Goal: Transaction & Acquisition: Purchase product/service

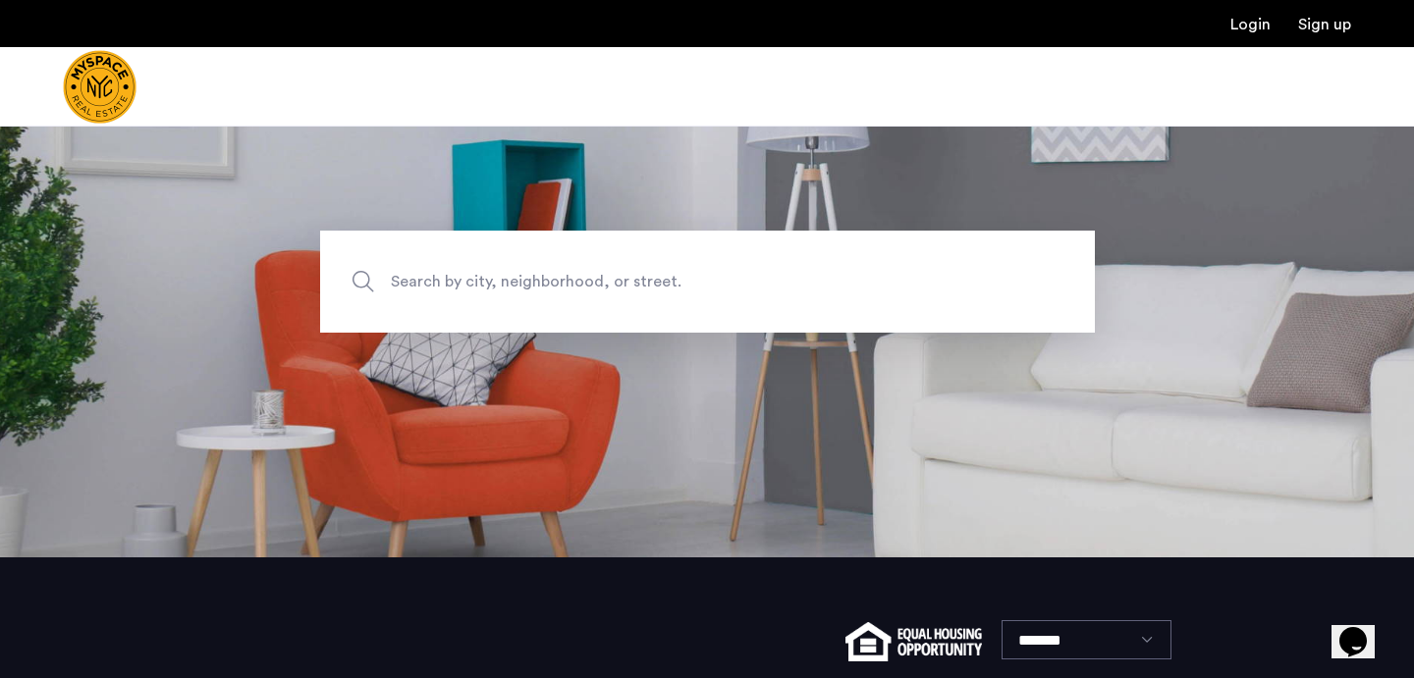
scroll to position [44, 0]
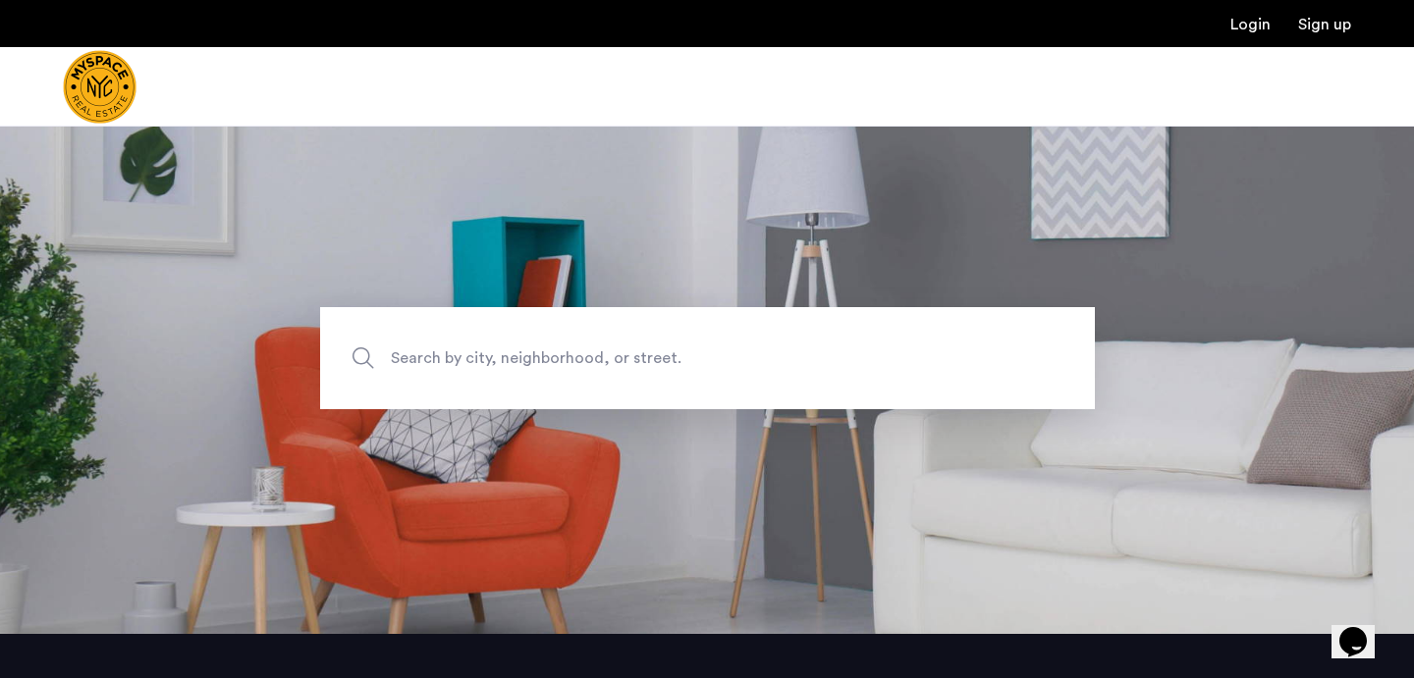
click at [574, 358] on span "Search by city, neighborhood, or street." at bounding box center [662, 358] width 542 height 27
click at [574, 358] on input "Search by city, neighborhood, or street." at bounding box center [707, 358] width 775 height 102
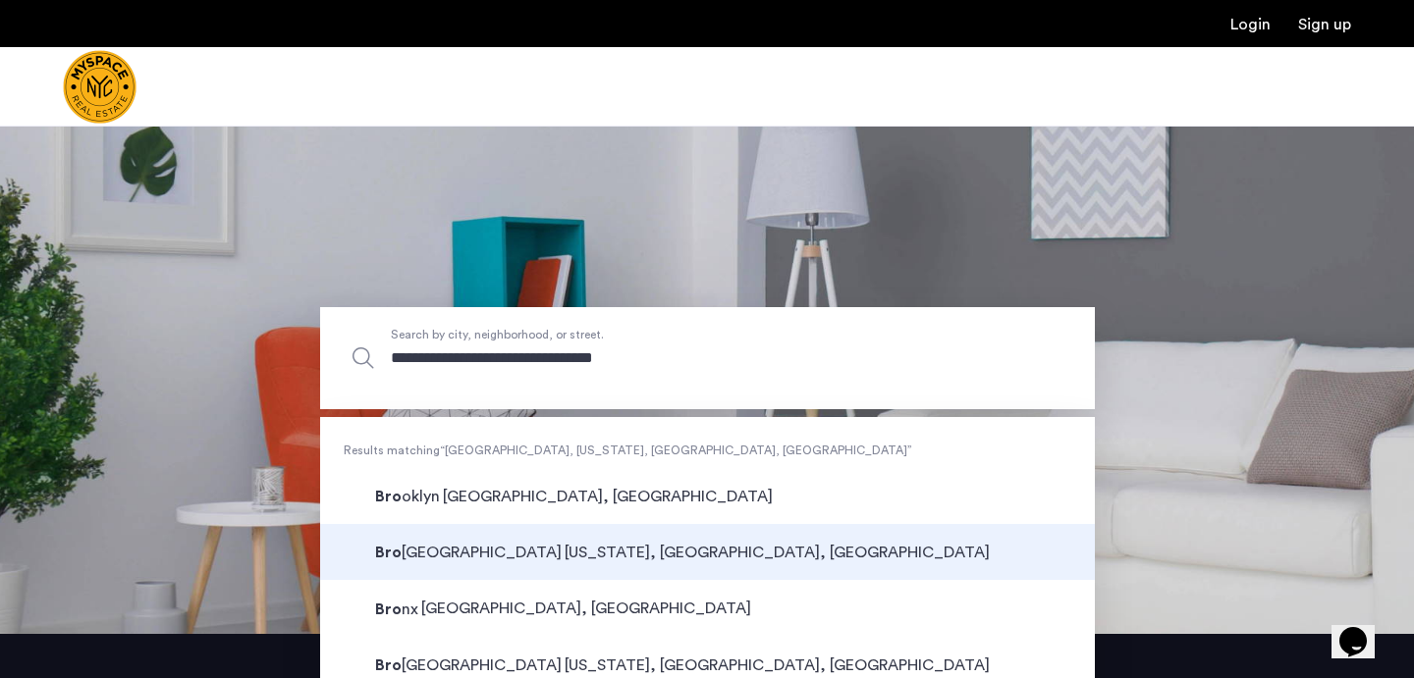
type input "**********"
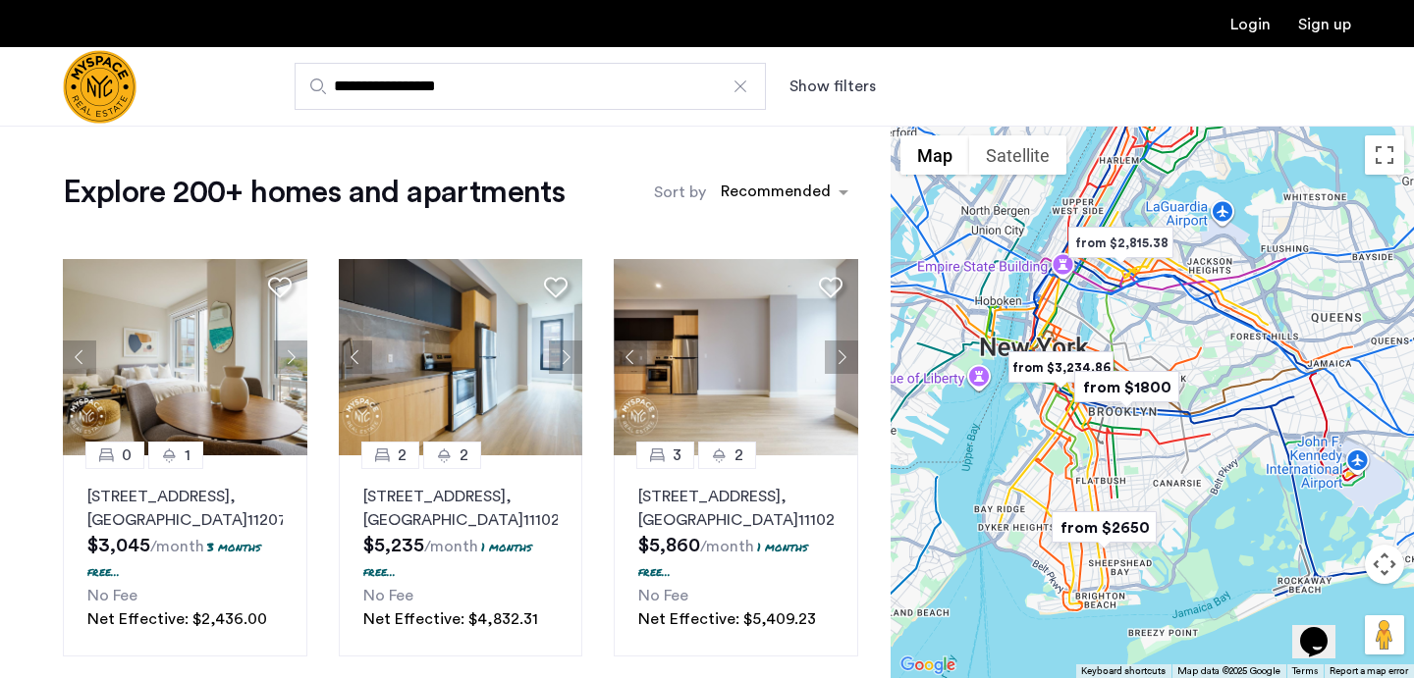
click at [860, 91] on button "Show filters" at bounding box center [832, 87] width 86 height 24
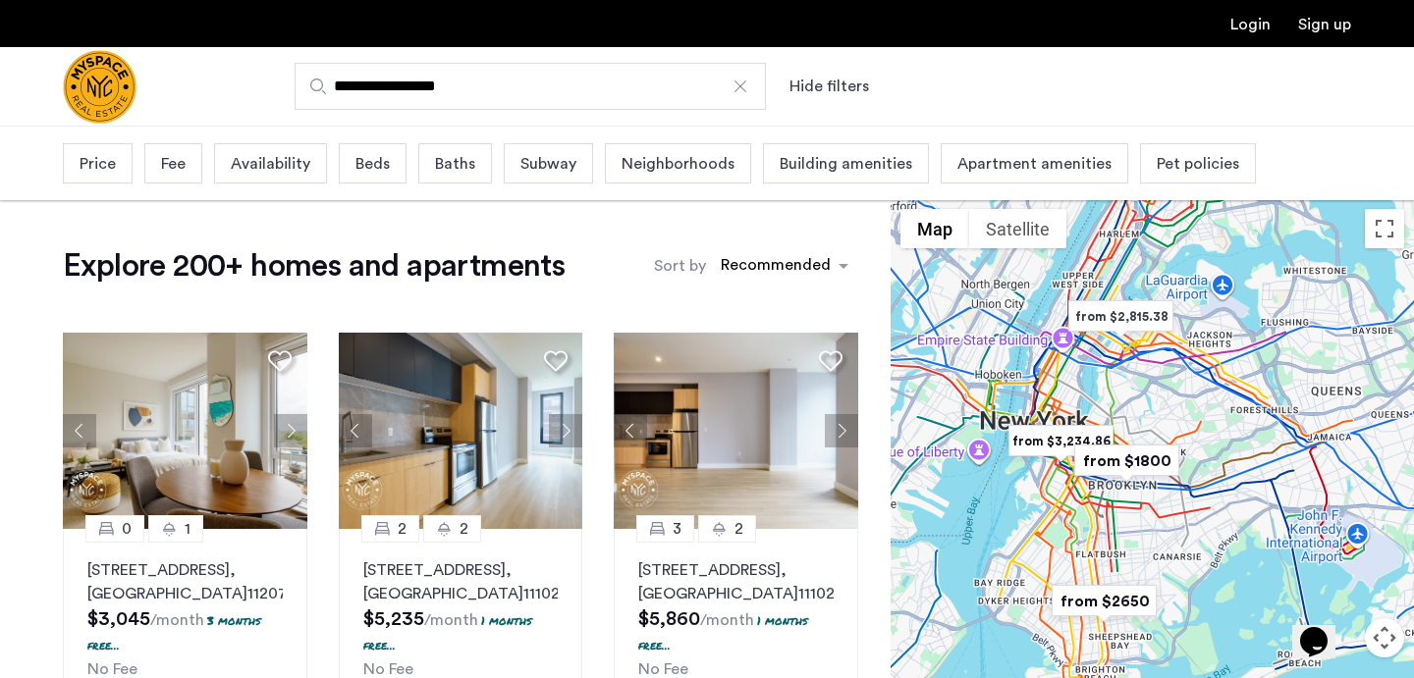
click at [370, 164] on span "Beds" at bounding box center [372, 164] width 34 height 24
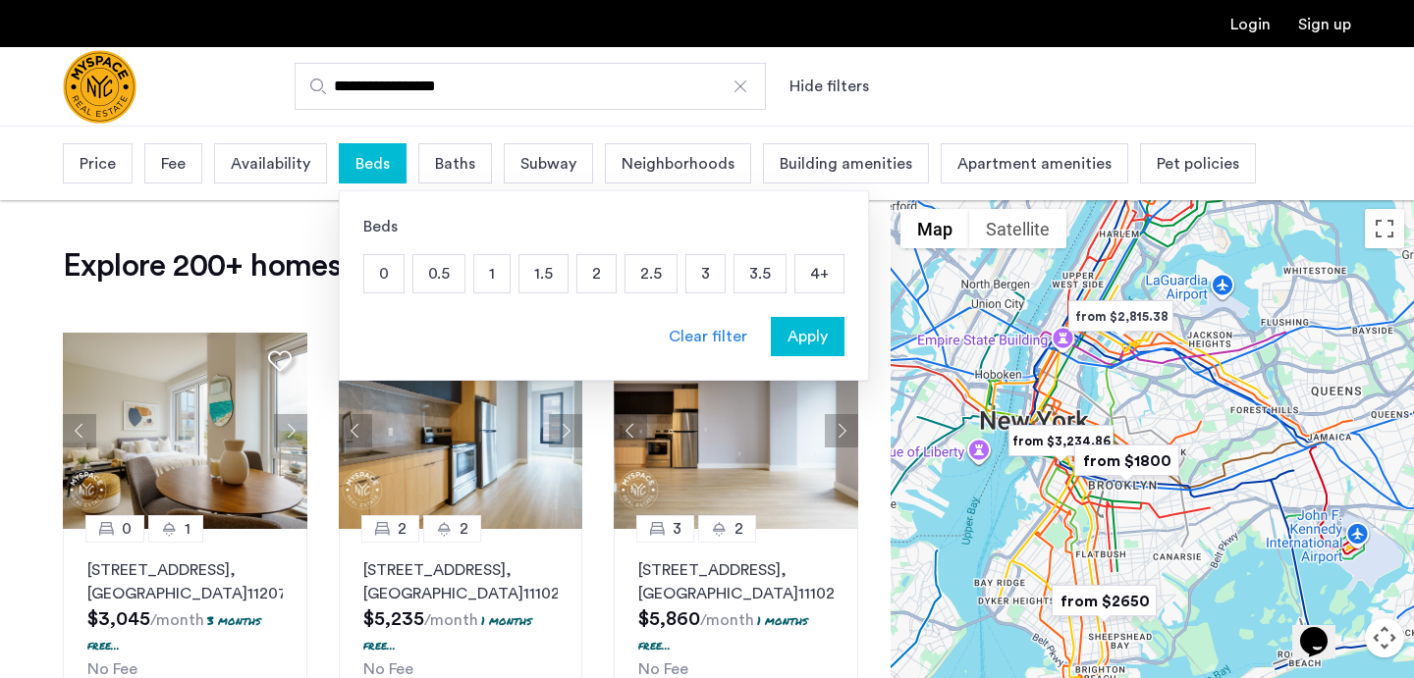
click at [526, 277] on p "1.5" at bounding box center [543, 273] width 48 height 37
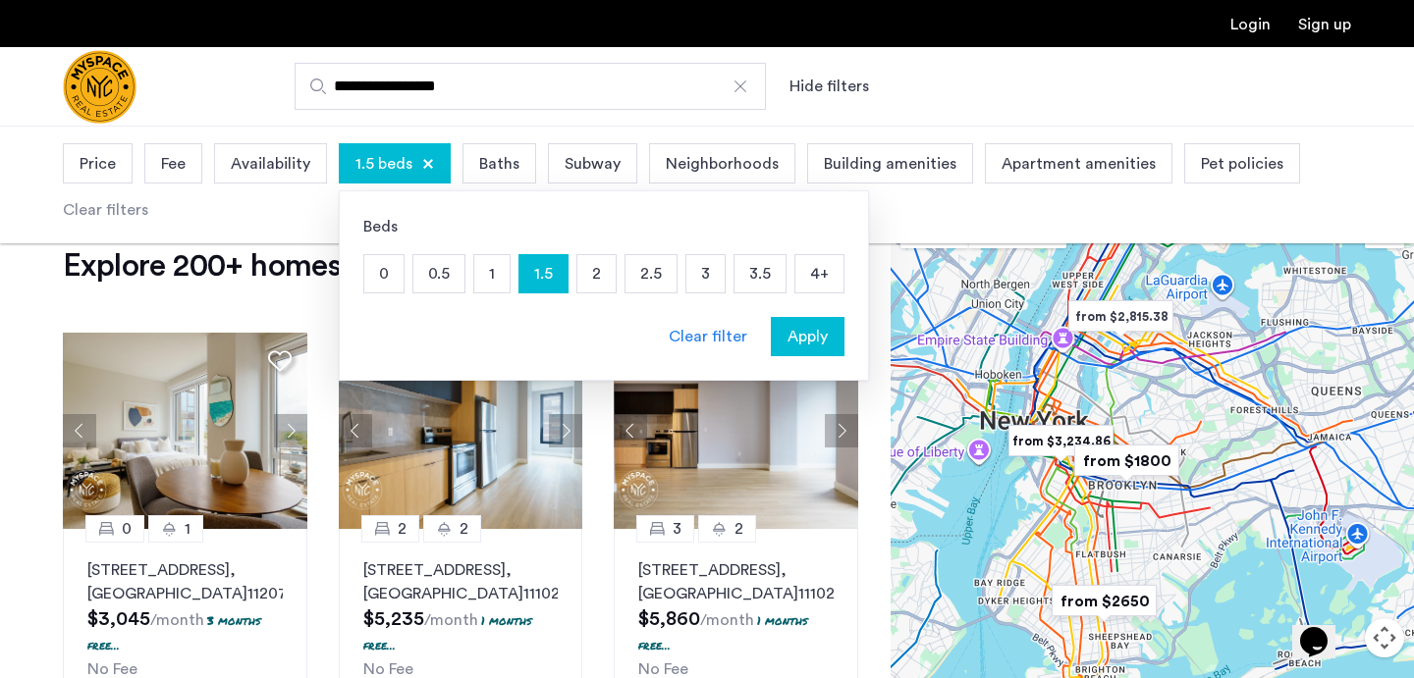
click at [494, 281] on p "1" at bounding box center [491, 273] width 35 height 37
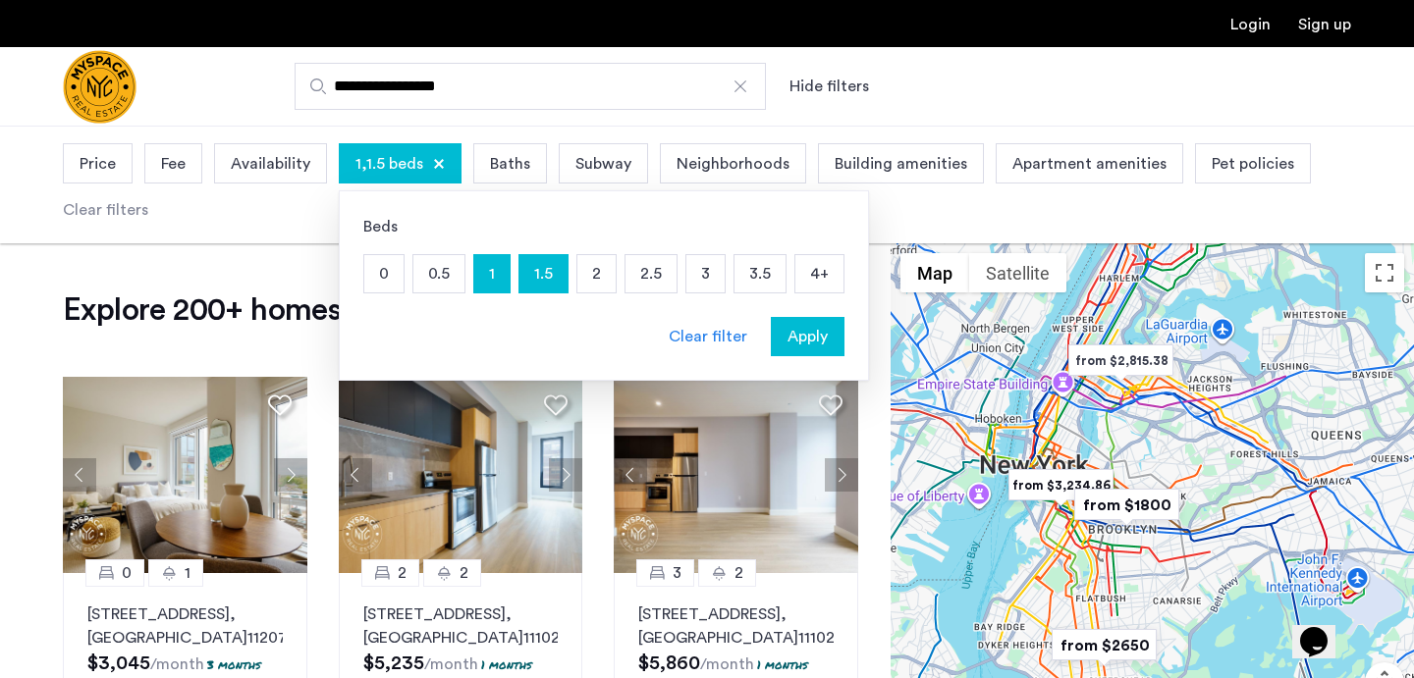
click at [599, 278] on p "2" at bounding box center [596, 273] width 38 height 37
click at [816, 343] on span "Apply" at bounding box center [807, 337] width 40 height 24
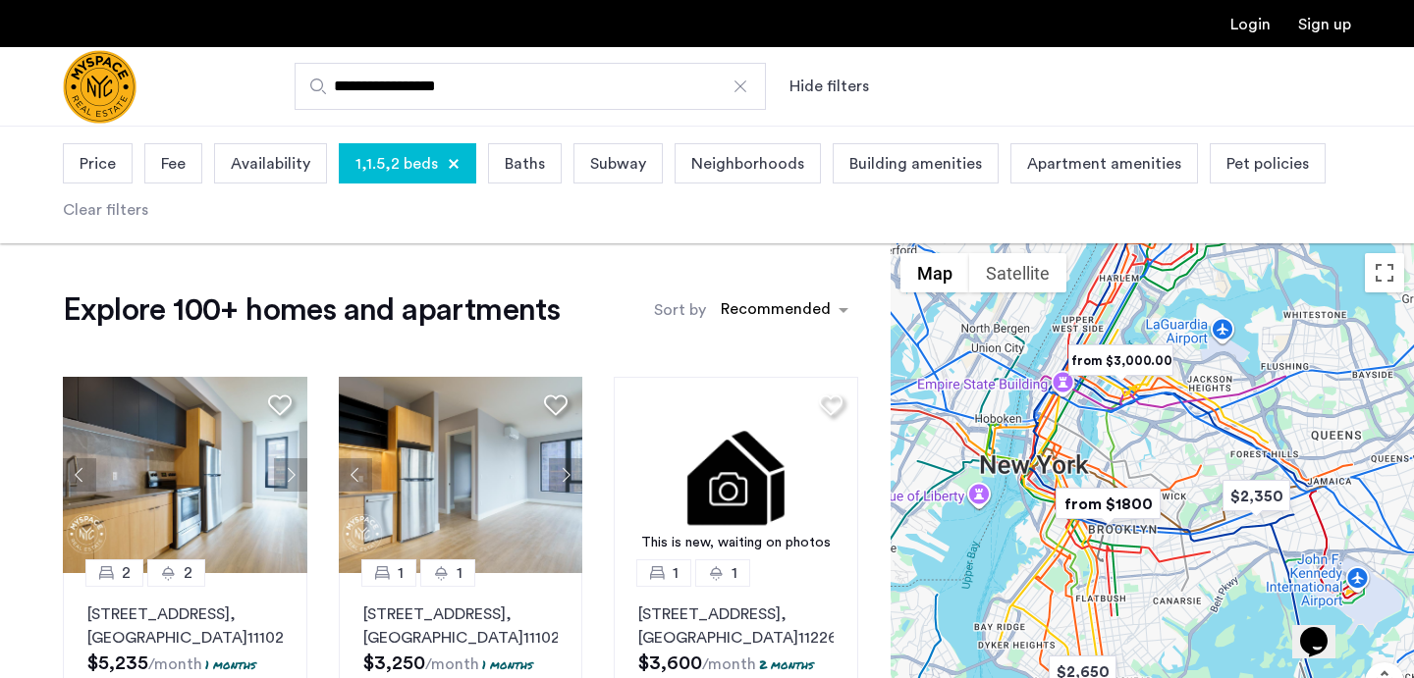
click at [289, 177] on div "Availability" at bounding box center [270, 163] width 113 height 40
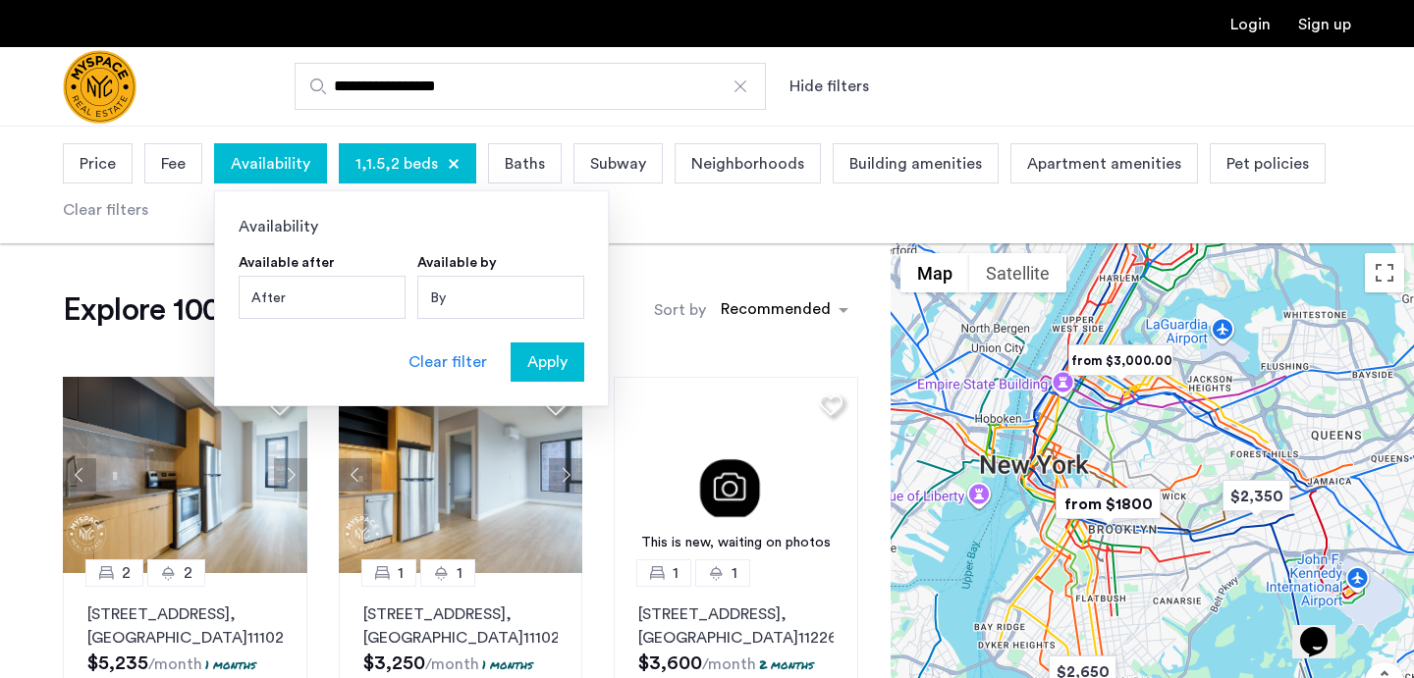
click at [190, 160] on div "Fee" at bounding box center [173, 163] width 58 height 40
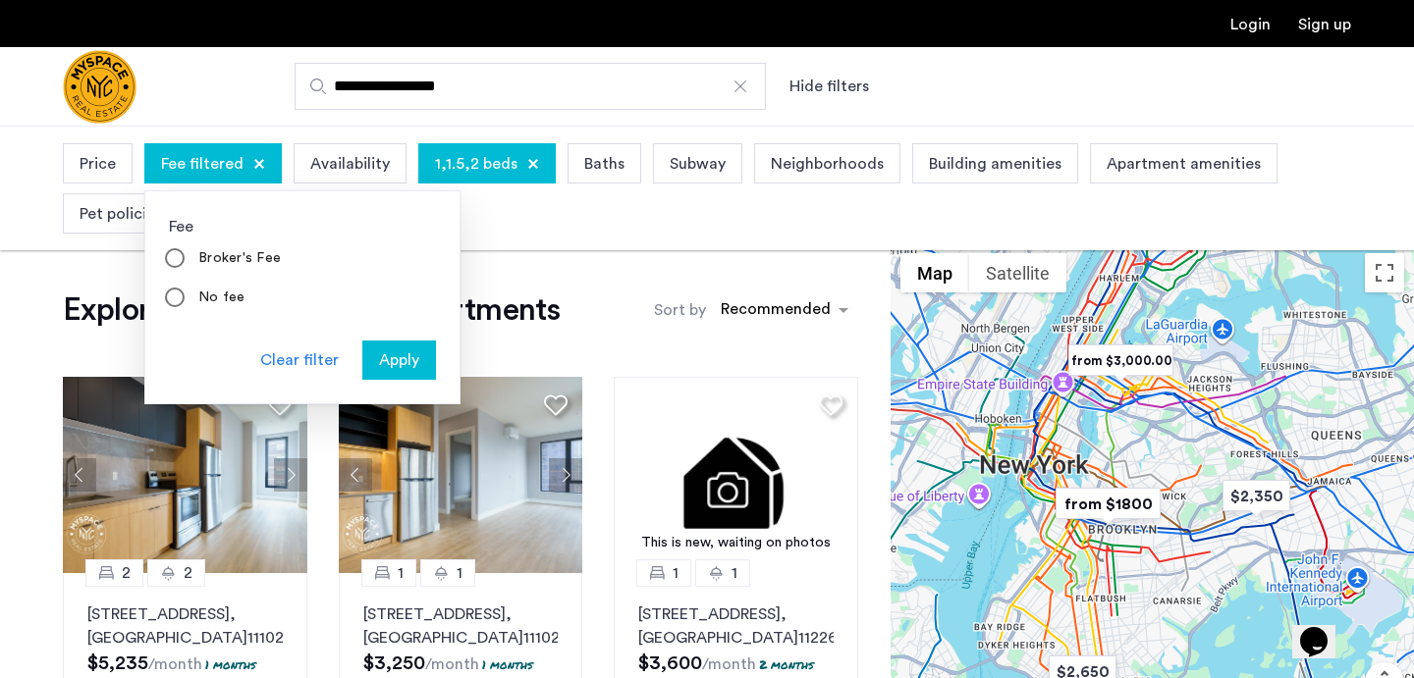
click at [402, 385] on div "Clear filter Apply" at bounding box center [302, 372] width 314 height 63
click at [402, 363] on span "Apply" at bounding box center [399, 361] width 40 height 24
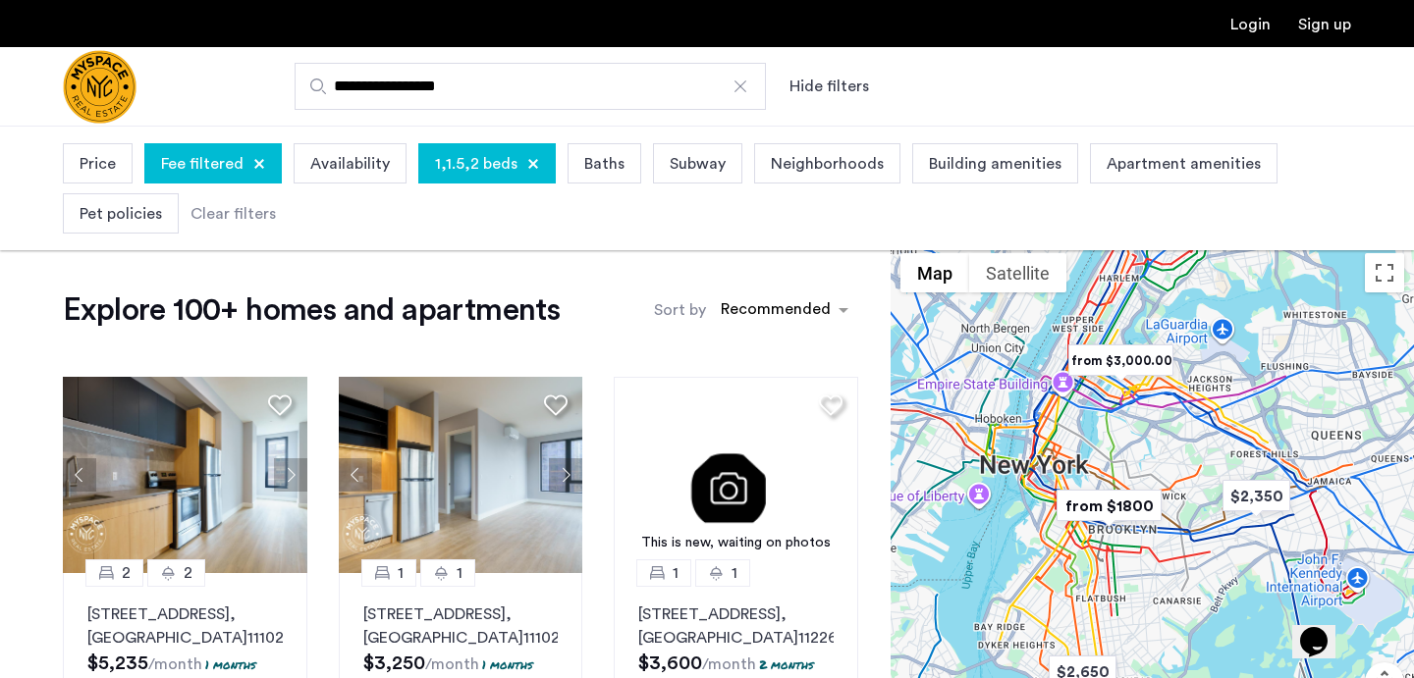
click at [106, 168] on span "Price" at bounding box center [98, 164] width 36 height 24
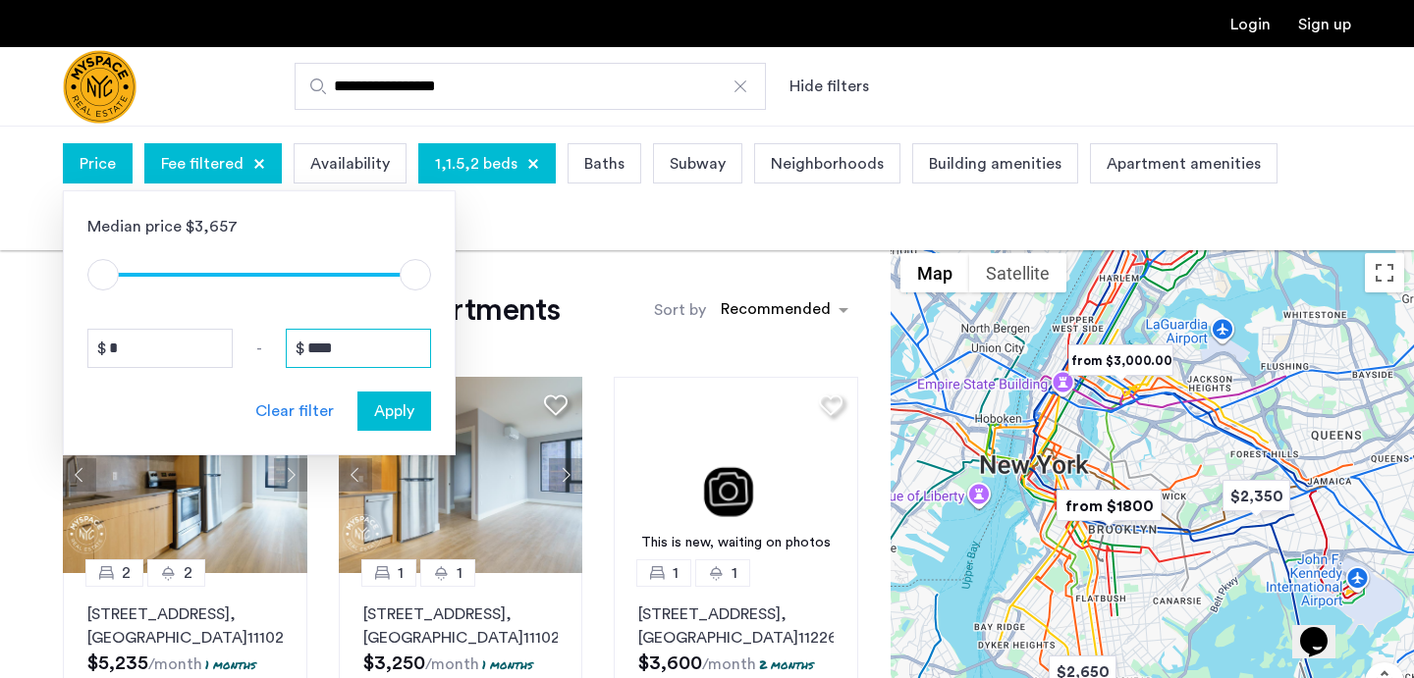
click at [312, 350] on input "****" at bounding box center [358, 348] width 145 height 39
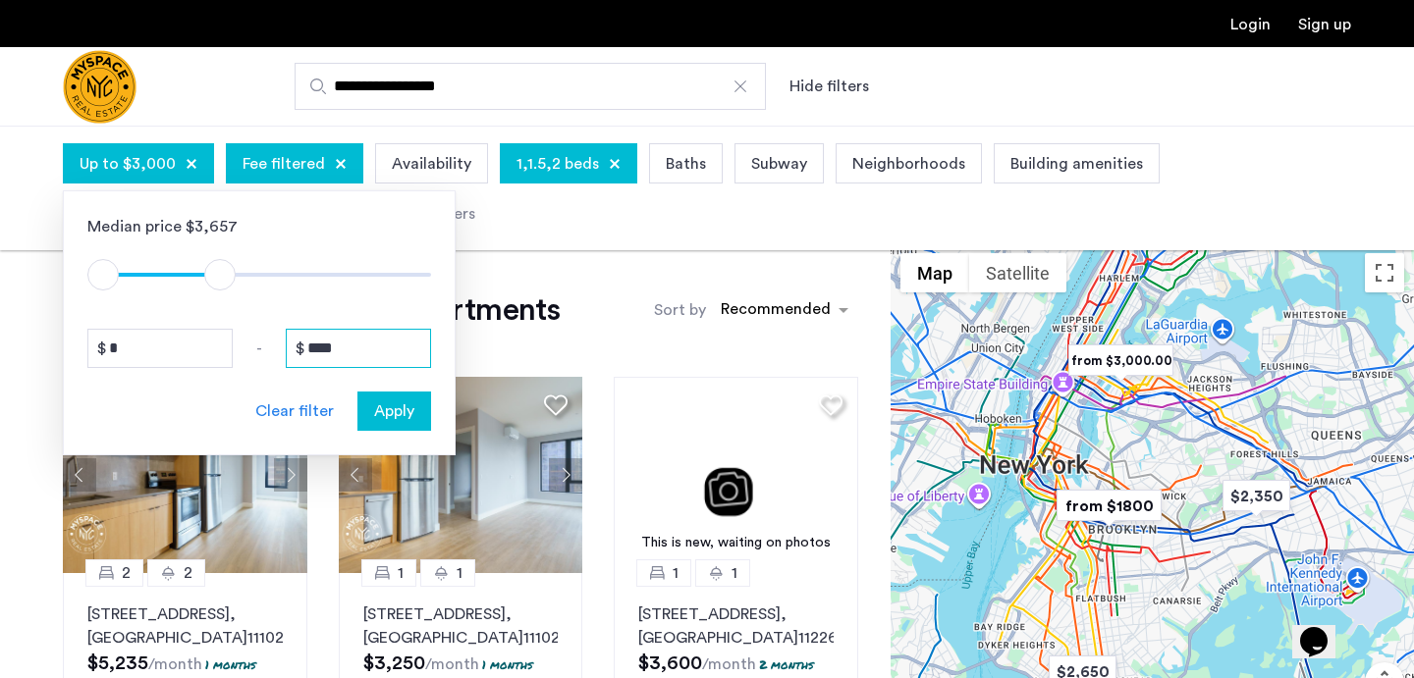
type input "****"
click at [400, 402] on span "Apply" at bounding box center [394, 412] width 40 height 24
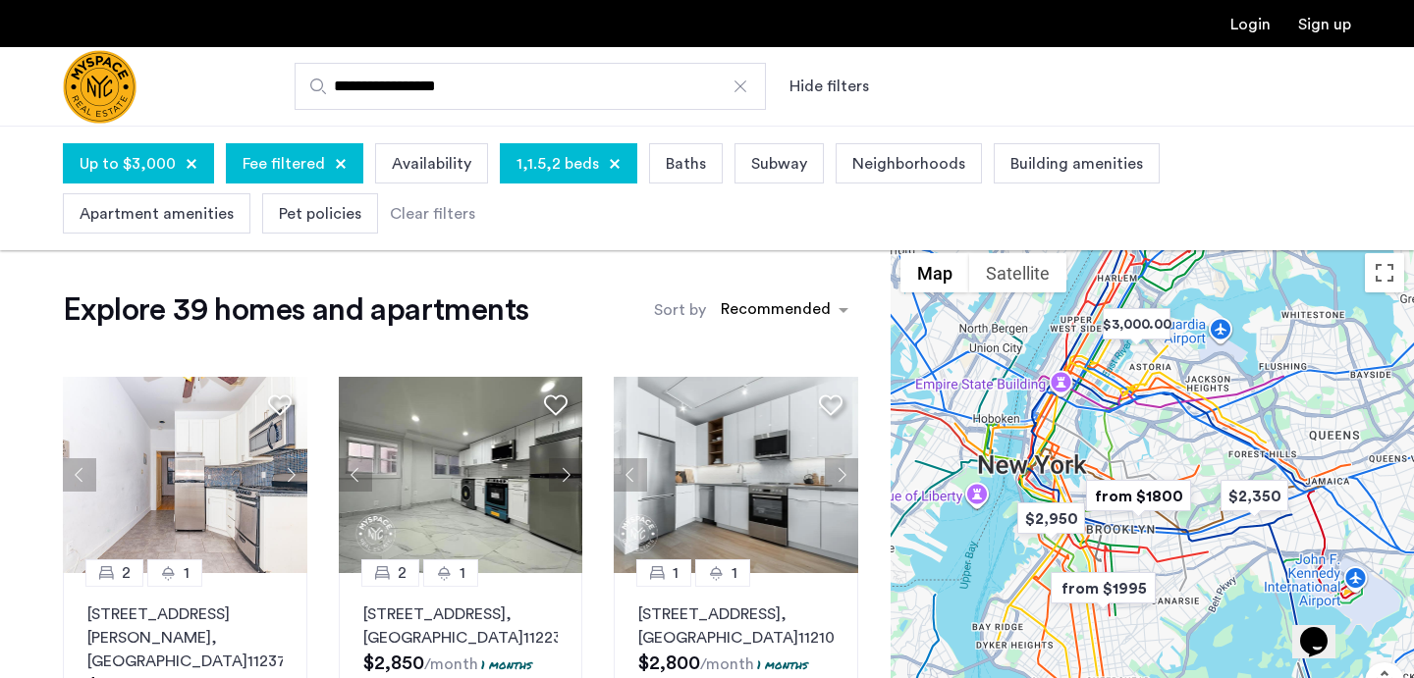
click at [699, 182] on div "Baths" at bounding box center [686, 163] width 74 height 40
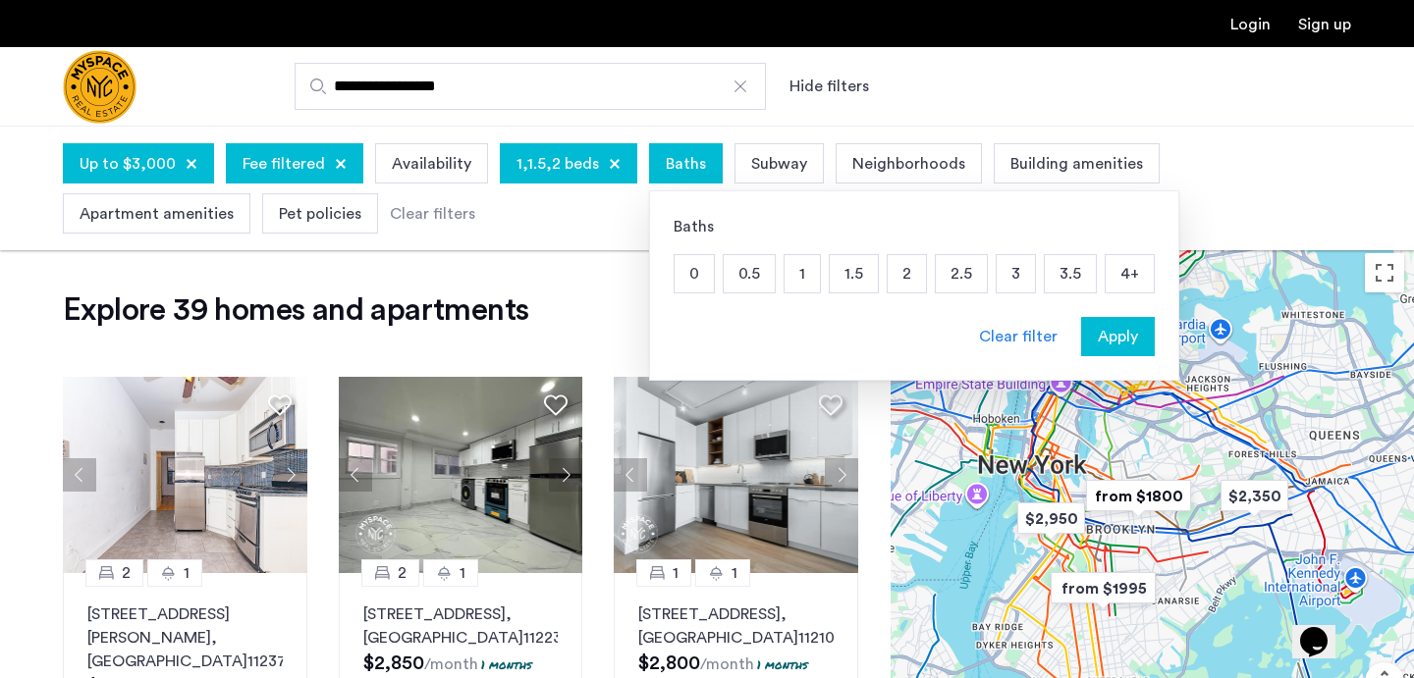
click at [696, 182] on div "Baths" at bounding box center [686, 163] width 74 height 40
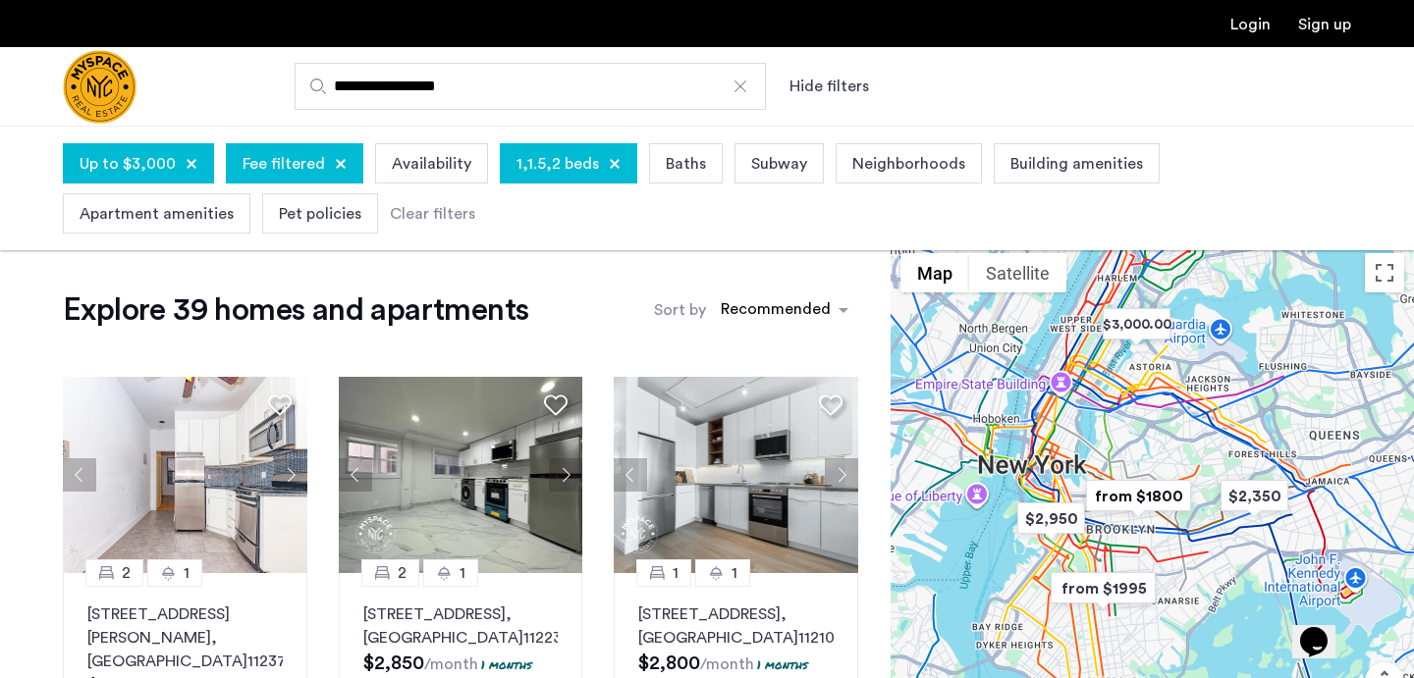
click at [878, 171] on span "Neighborhoods" at bounding box center [908, 164] width 113 height 24
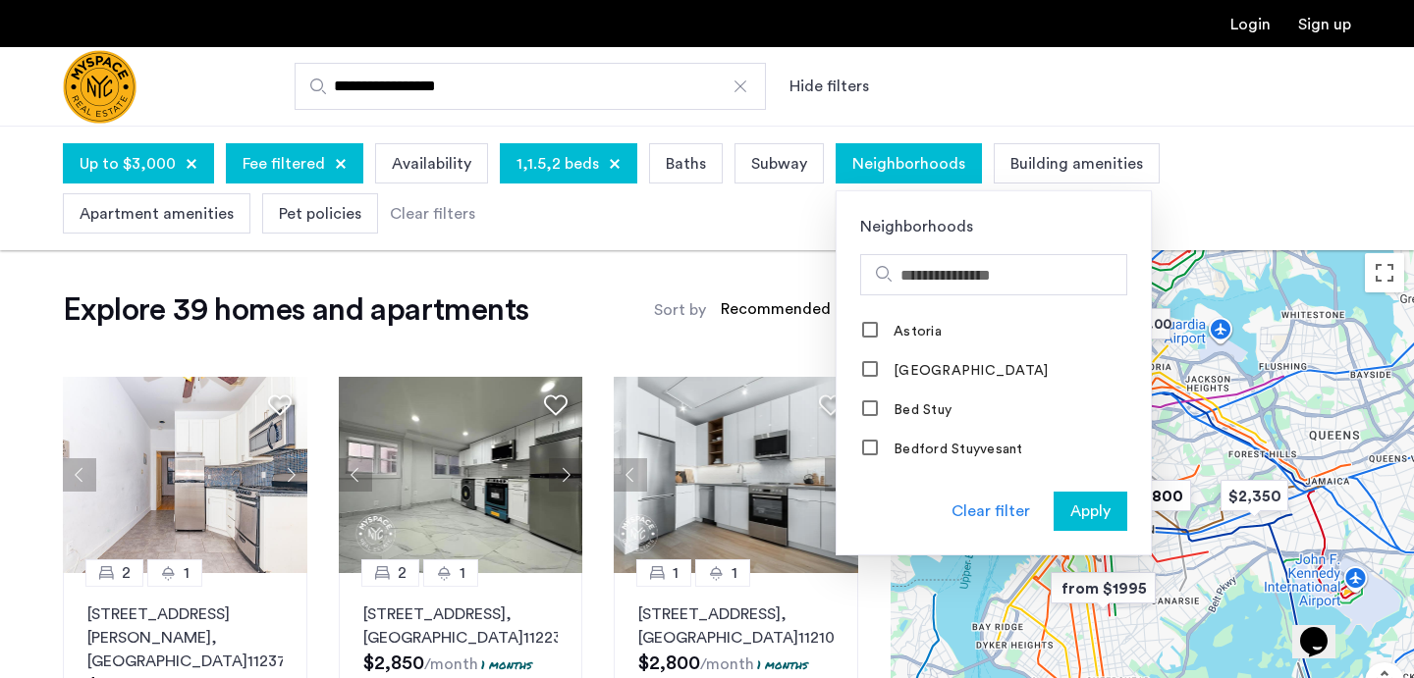
click at [758, 227] on div "Up to $3,000 Fee filtered Availability 1,1.5,2 beds Baths Subway Neighborhoods …" at bounding box center [707, 188] width 1288 height 100
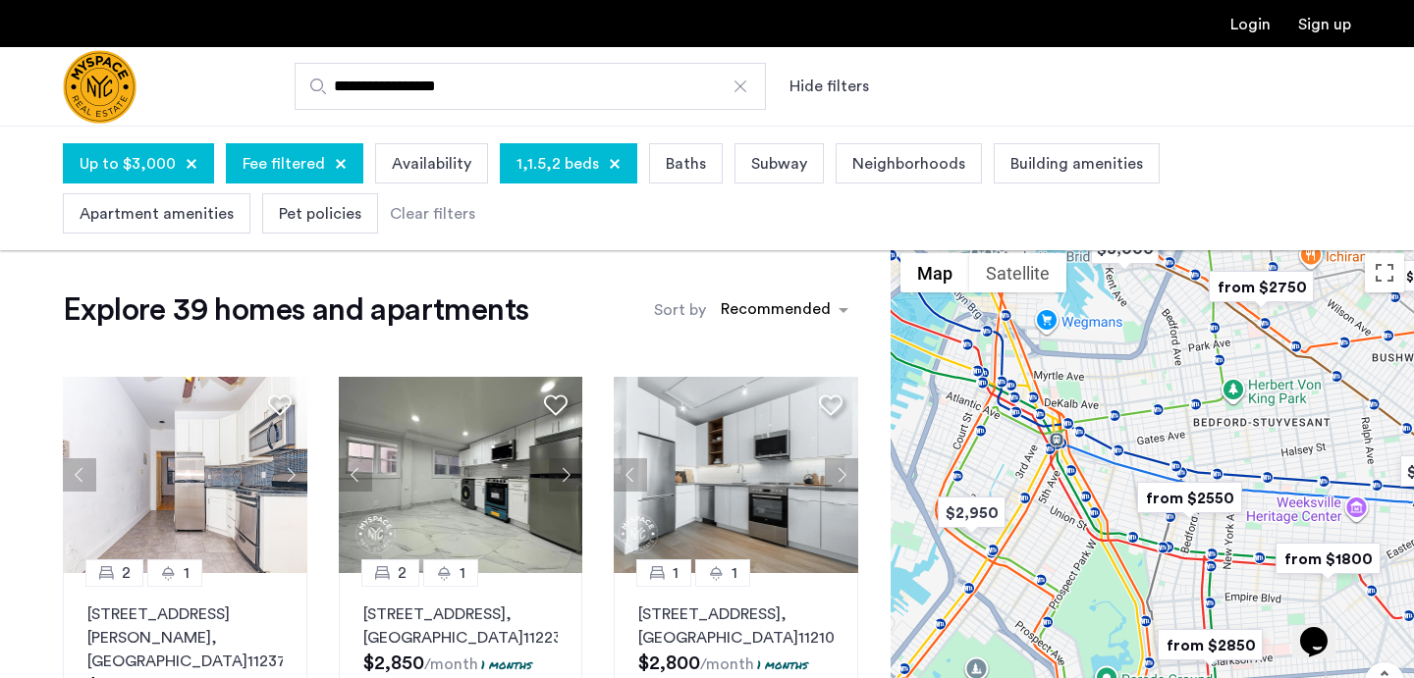
drag, startPoint x: 1118, startPoint y: 556, endPoint x: 1131, endPoint y: 377, distance: 179.2
click at [1131, 377] on div at bounding box center [1152, 520] width 523 height 553
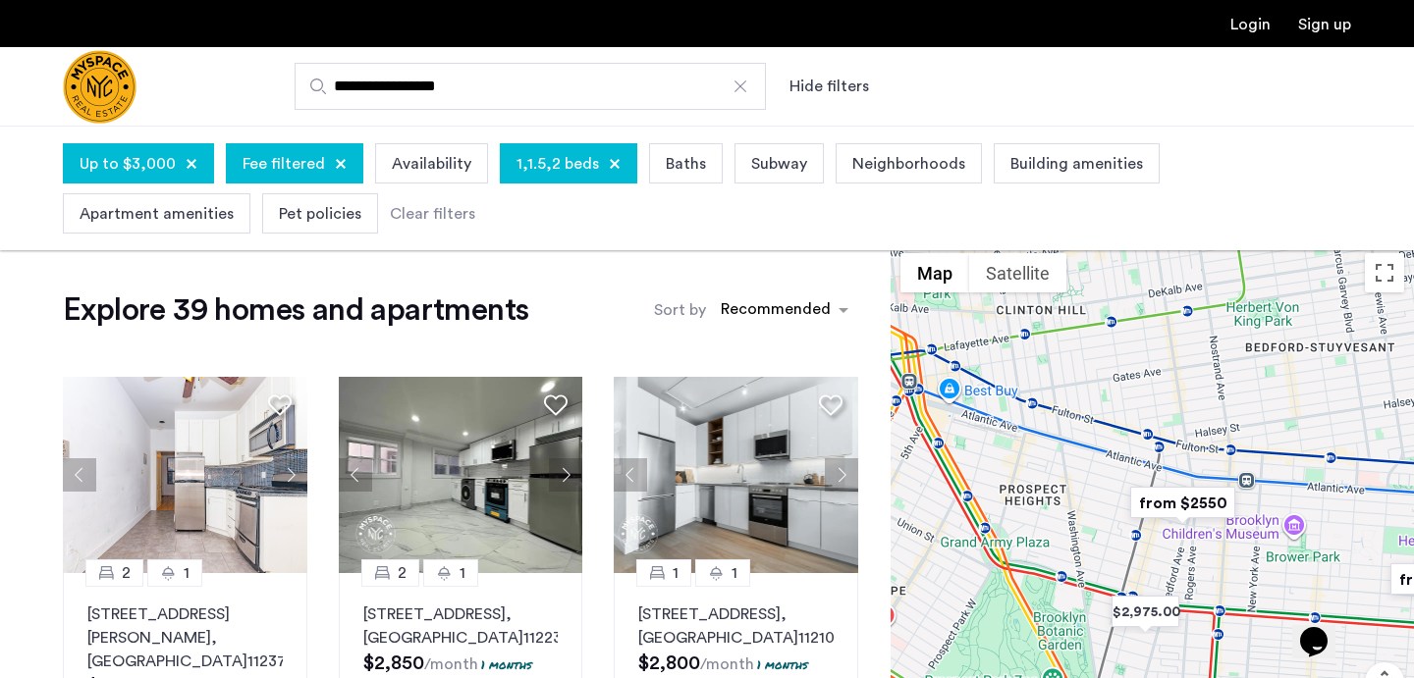
click at [1044, 526] on div at bounding box center [1152, 520] width 523 height 553
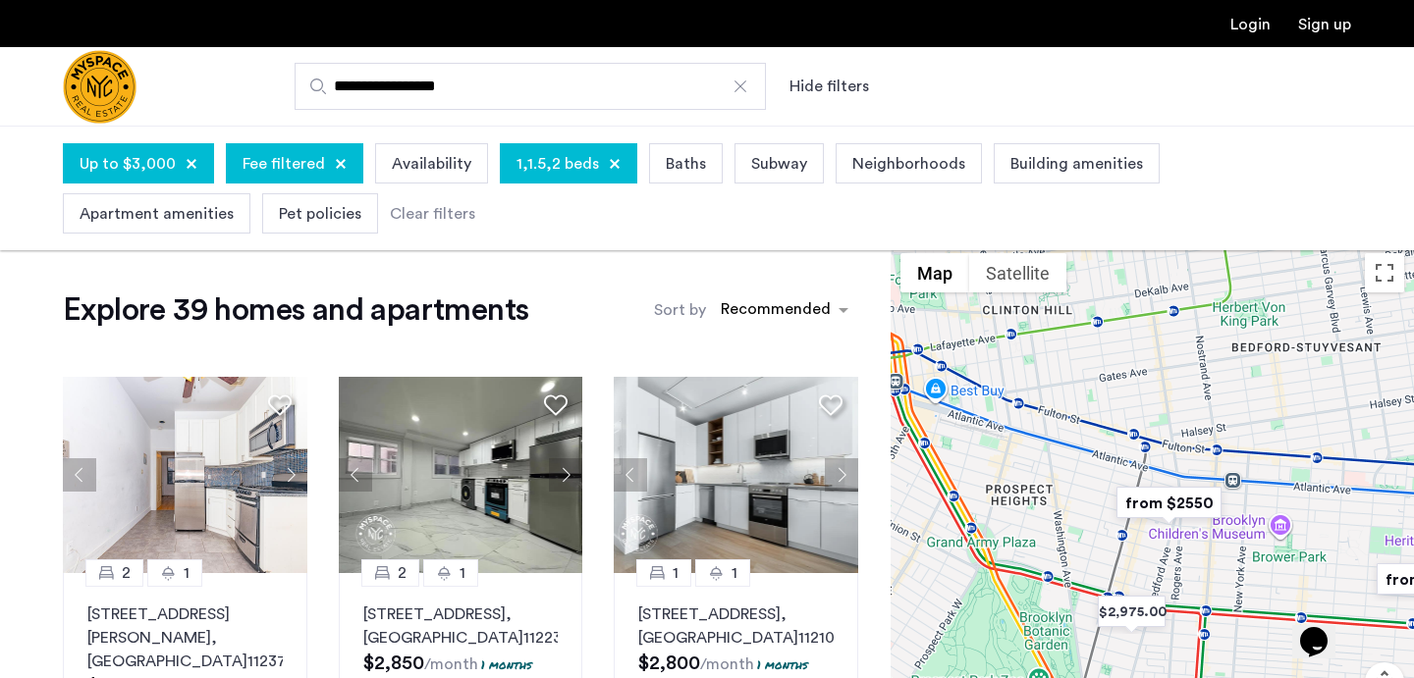
click at [1144, 510] on img "from $2550" at bounding box center [1169, 503] width 121 height 44
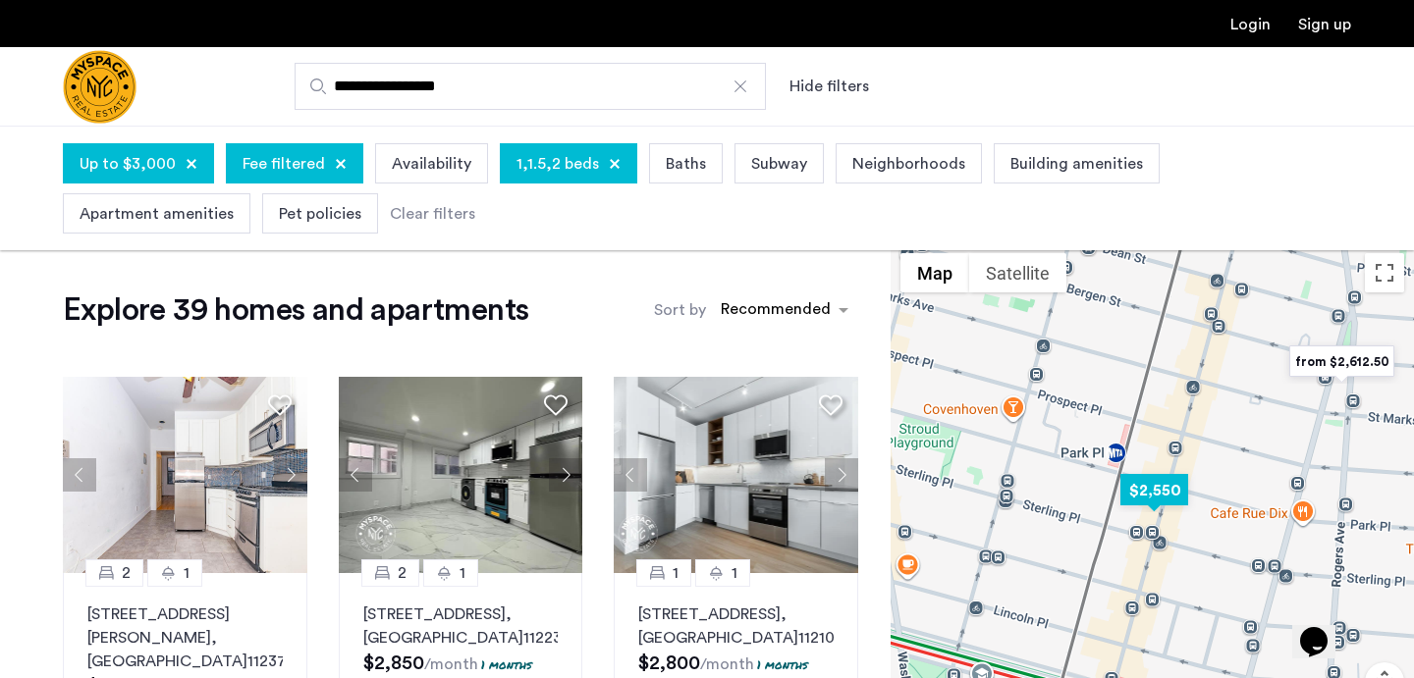
click at [1162, 492] on img "$2,550" at bounding box center [1153, 490] width 83 height 44
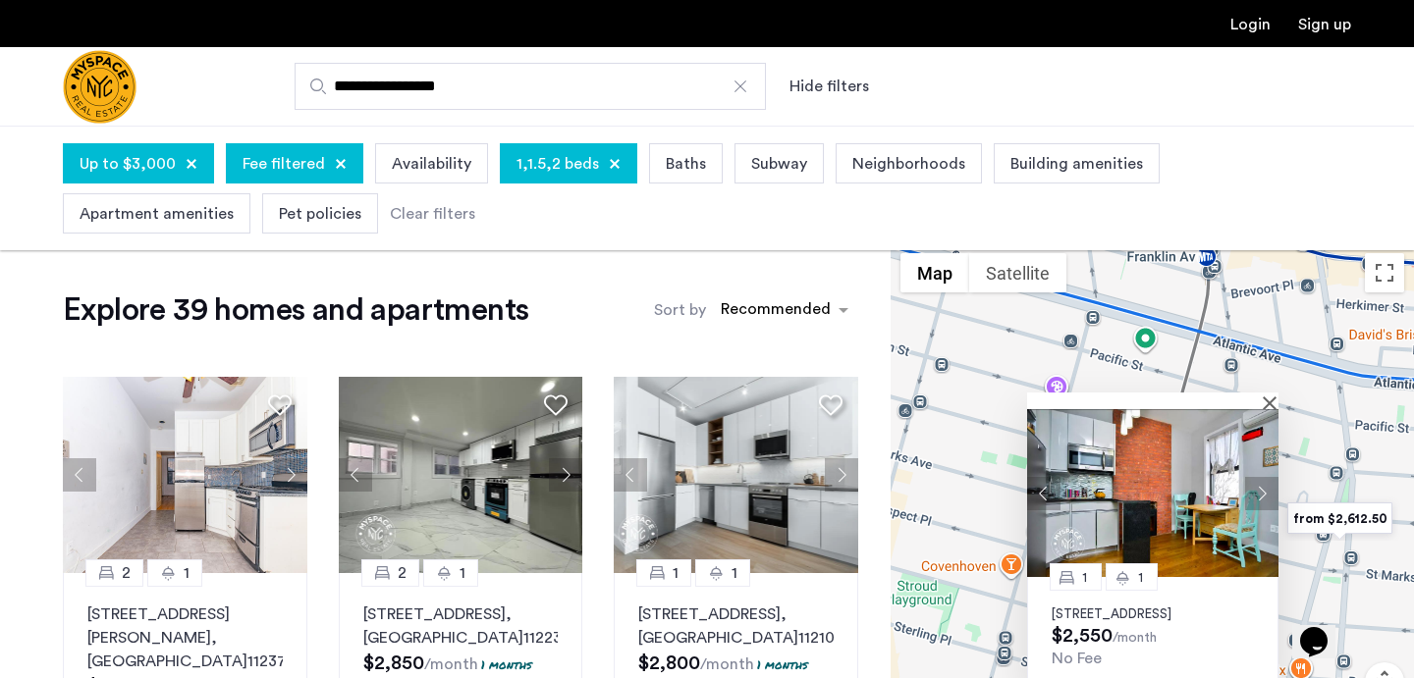
click at [1083, 607] on p "728 Franklin Ave, Unit 4B, Brooklyn, NY 11238" at bounding box center [1153, 615] width 202 height 16
click at [1271, 396] on button "Close" at bounding box center [1274, 403] width 14 height 14
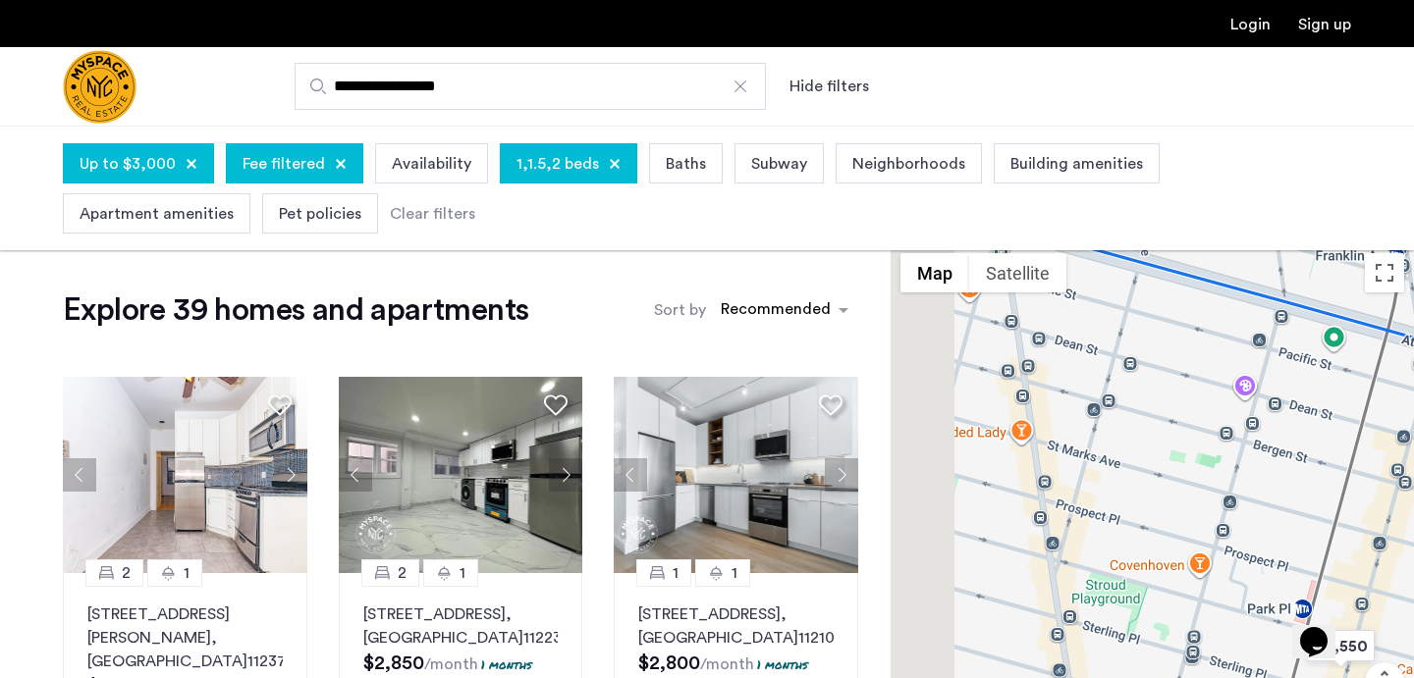
drag, startPoint x: 1112, startPoint y: 480, endPoint x: 1304, endPoint y: 477, distance: 191.5
click at [1304, 477] on div at bounding box center [1152, 520] width 523 height 553
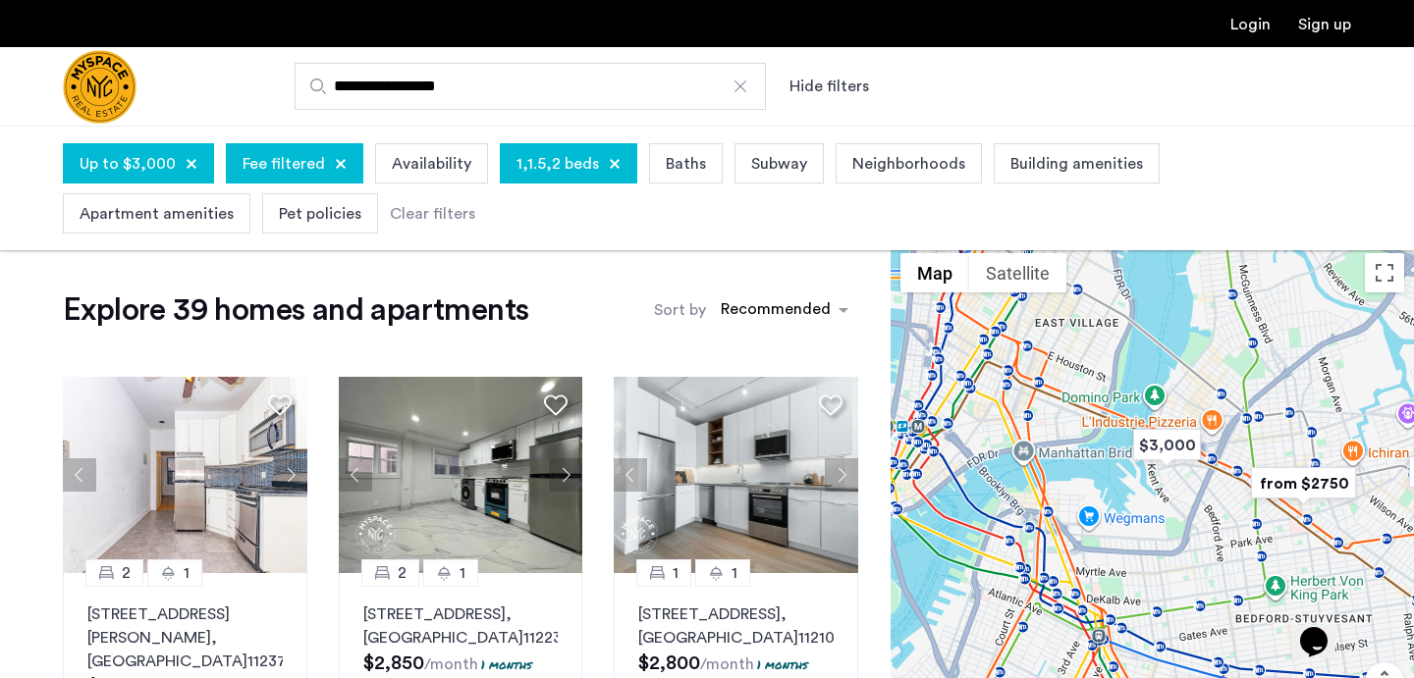
drag, startPoint x: 1264, startPoint y: 432, endPoint x: 1168, endPoint y: 656, distance: 243.3
click at [1168, 656] on div at bounding box center [1152, 520] width 523 height 553
click at [1169, 440] on img "$3,000" at bounding box center [1165, 446] width 83 height 44
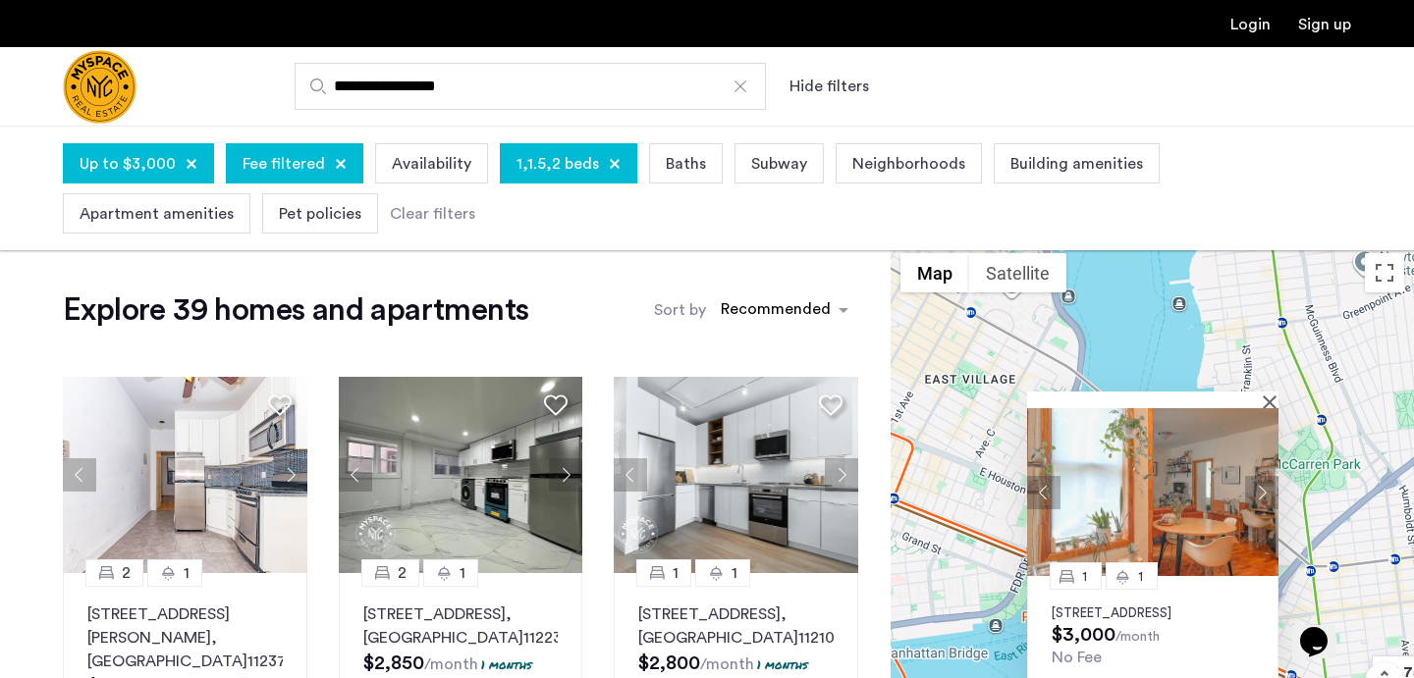
click at [1078, 612] on p "77 Division Ave, Unit 3, Brooklyn, NY 11249" at bounding box center [1153, 614] width 202 height 16
click at [1268, 408] on img at bounding box center [1152, 492] width 251 height 168
click at [1269, 395] on button "Close" at bounding box center [1274, 402] width 14 height 14
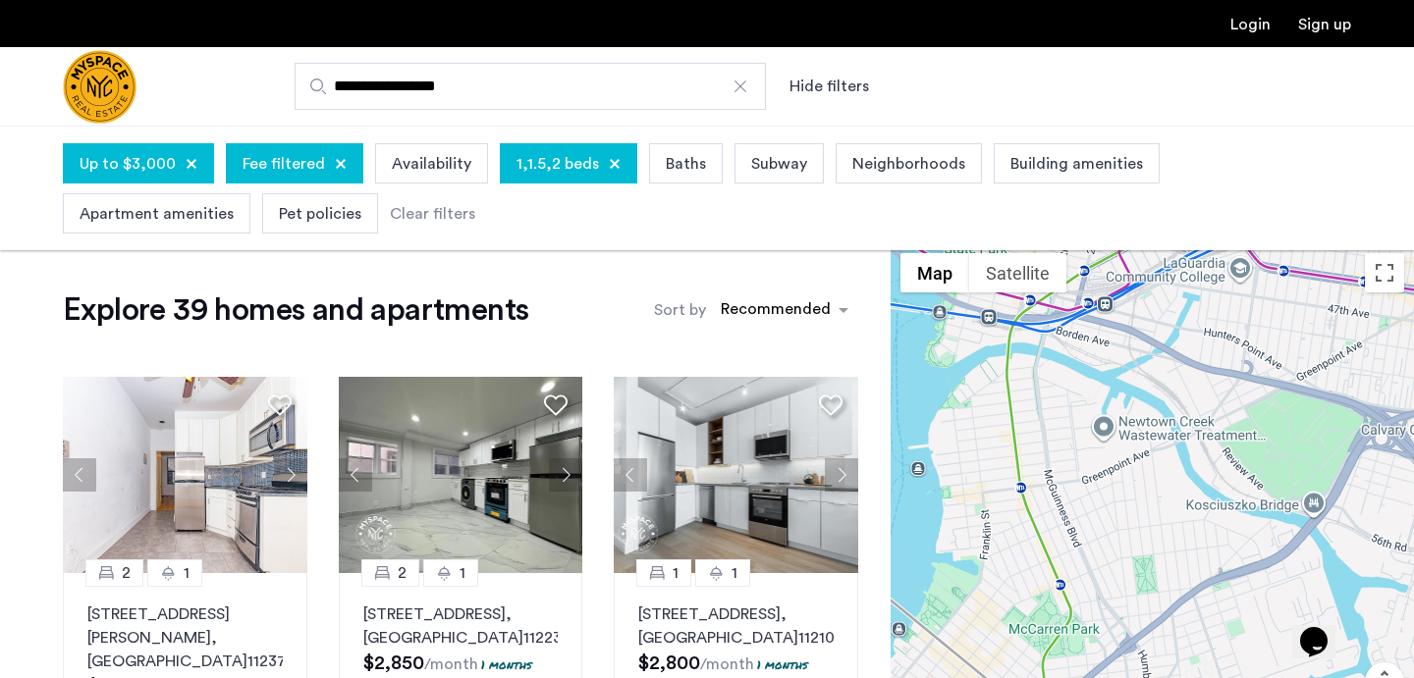
drag, startPoint x: 1291, startPoint y: 336, endPoint x: 1028, endPoint y: 500, distance: 310.0
click at [1028, 500] on div at bounding box center [1152, 520] width 523 height 553
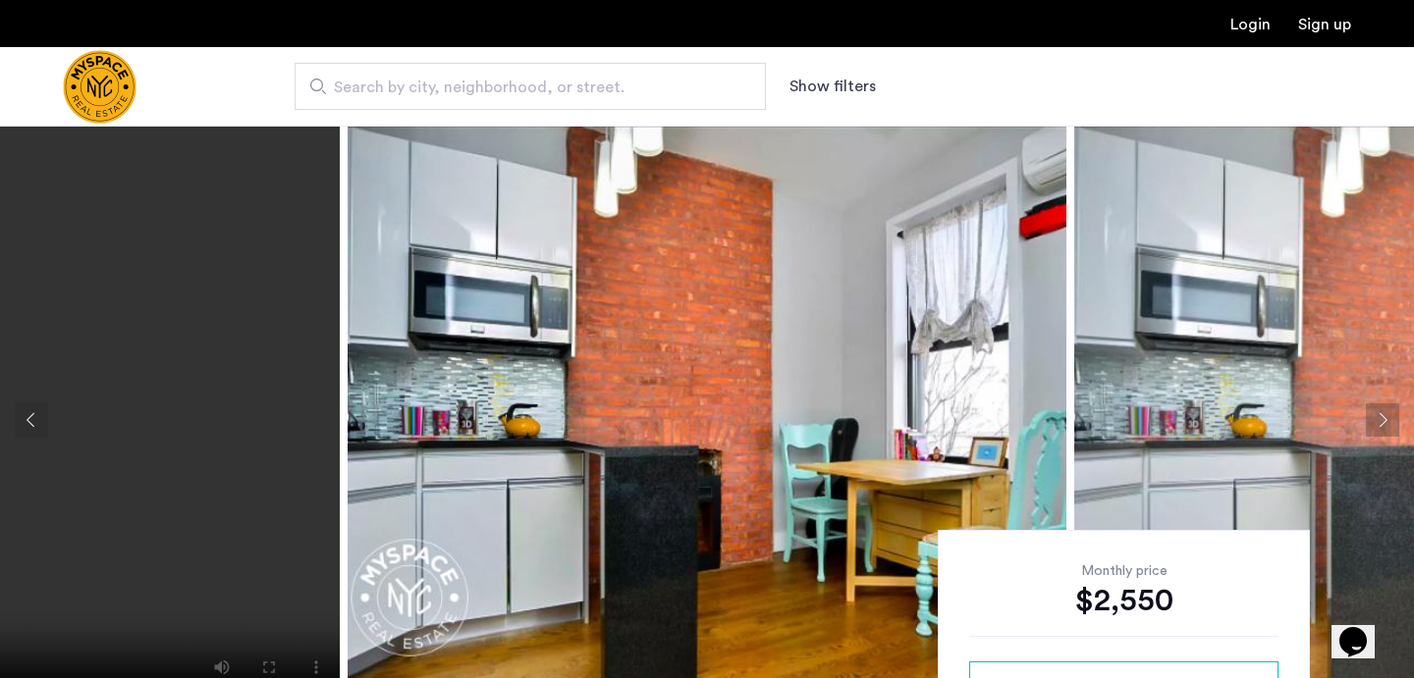
click at [1379, 415] on button "Next apartment" at bounding box center [1382, 420] width 33 height 33
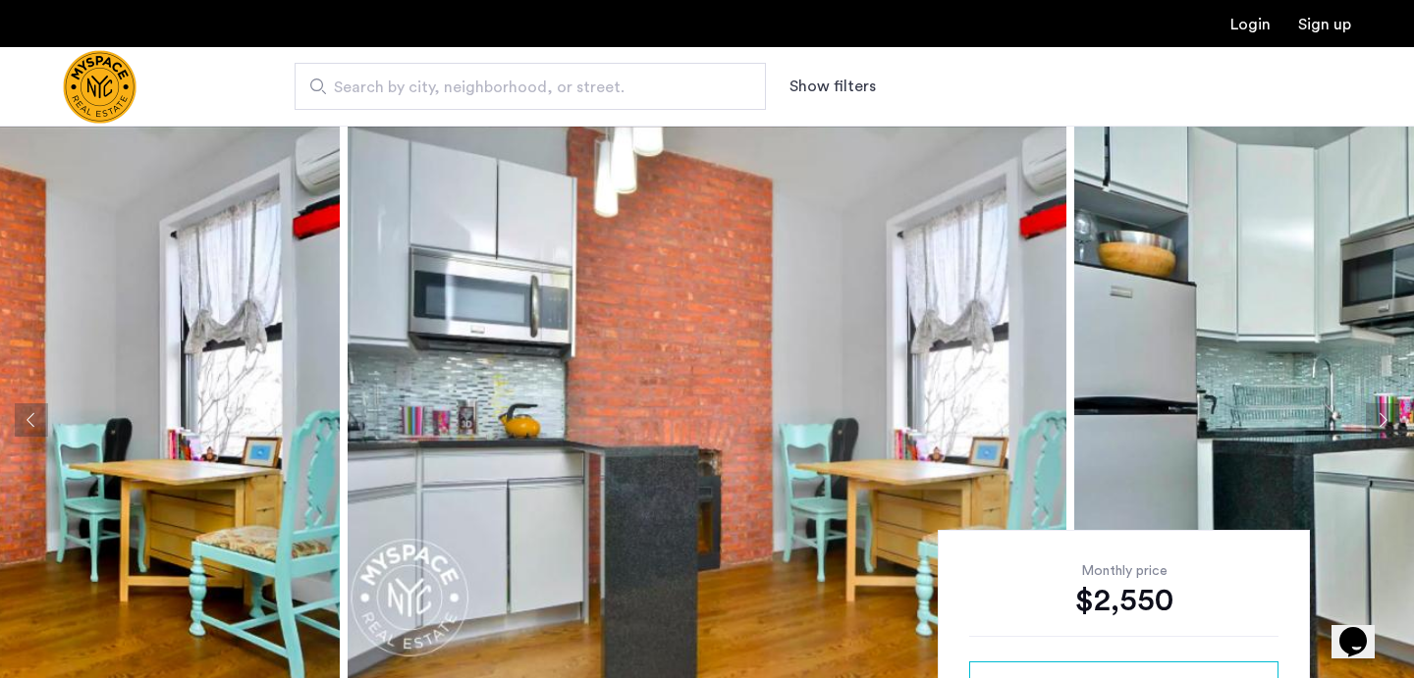
click at [1379, 415] on button "Next apartment" at bounding box center [1382, 420] width 33 height 33
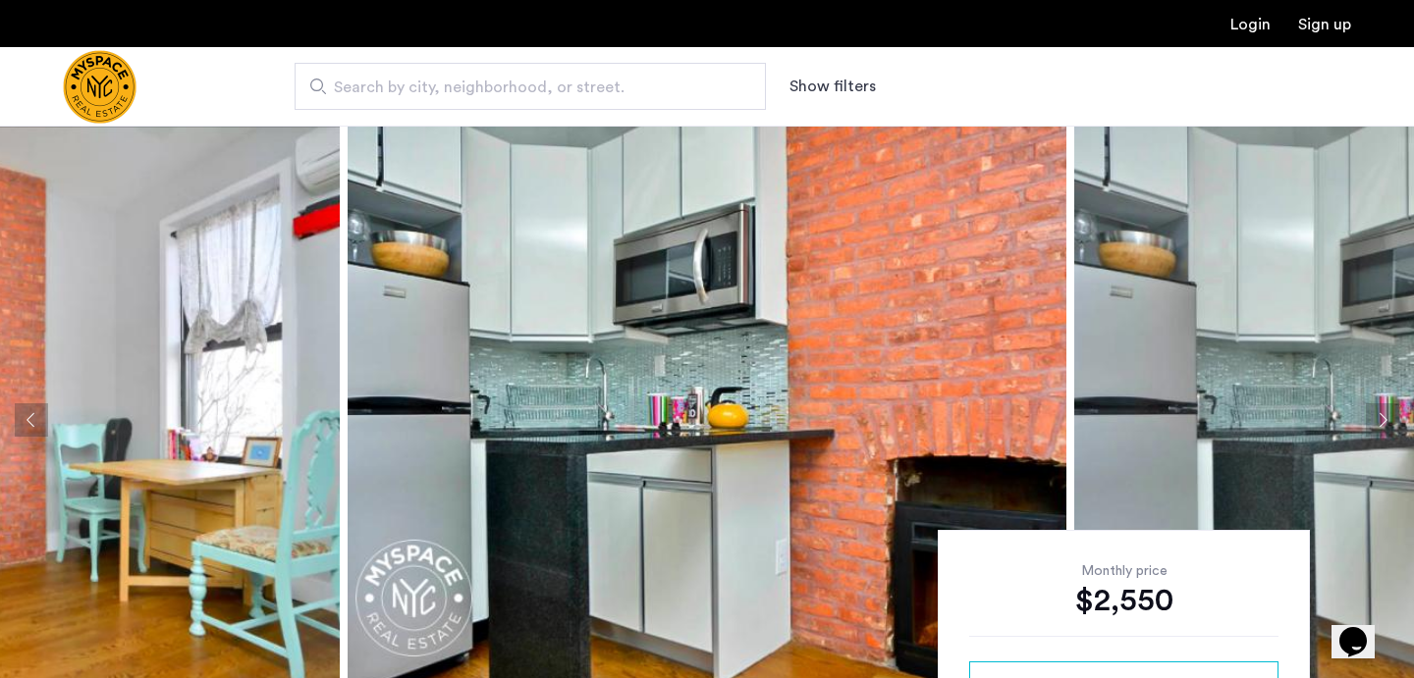
click at [1379, 415] on button "Next apartment" at bounding box center [1382, 420] width 33 height 33
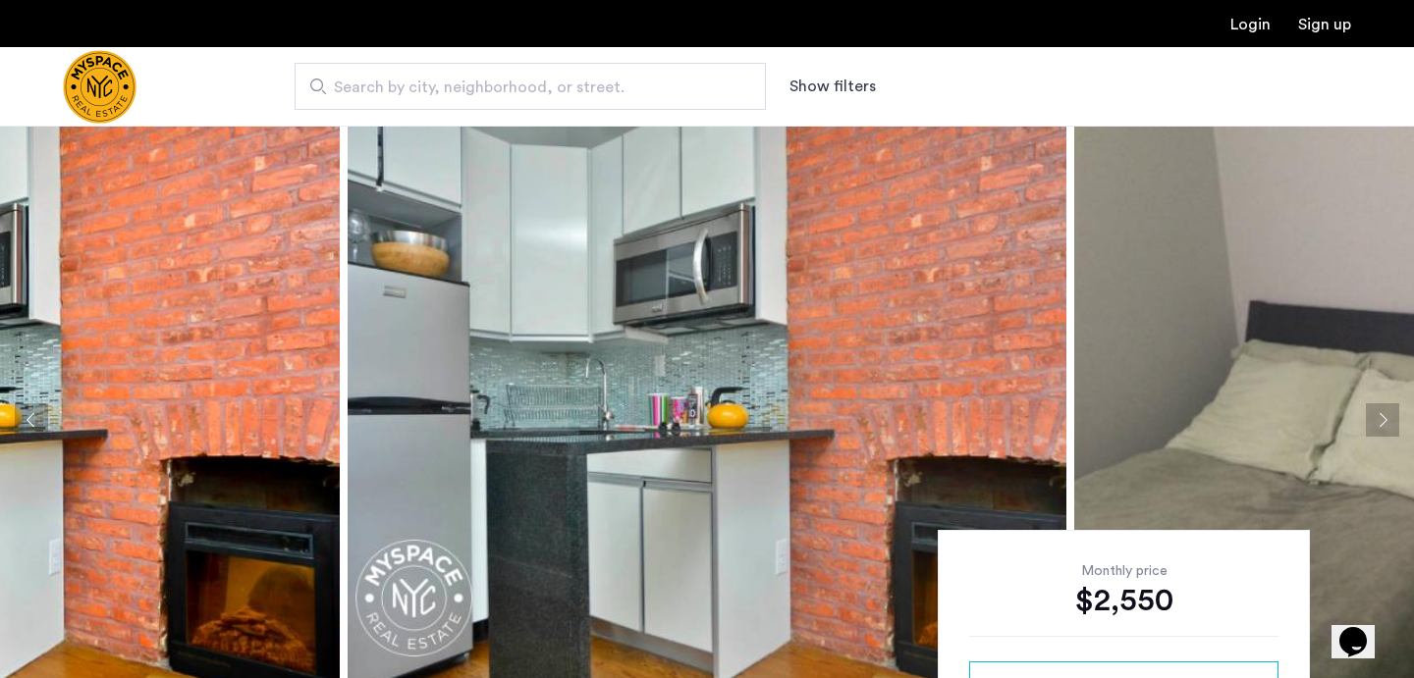
click at [1379, 415] on button "Next apartment" at bounding box center [1382, 420] width 33 height 33
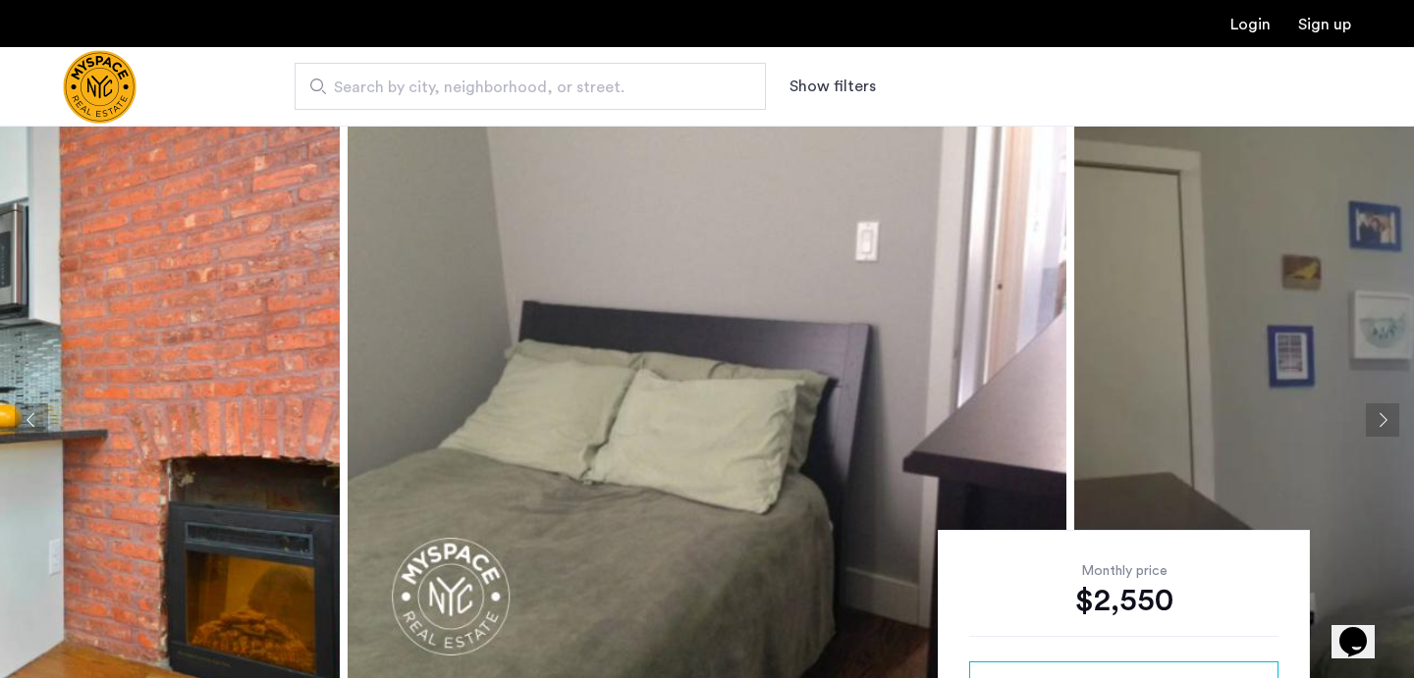
click at [1393, 424] on button "Next apartment" at bounding box center [1382, 420] width 33 height 33
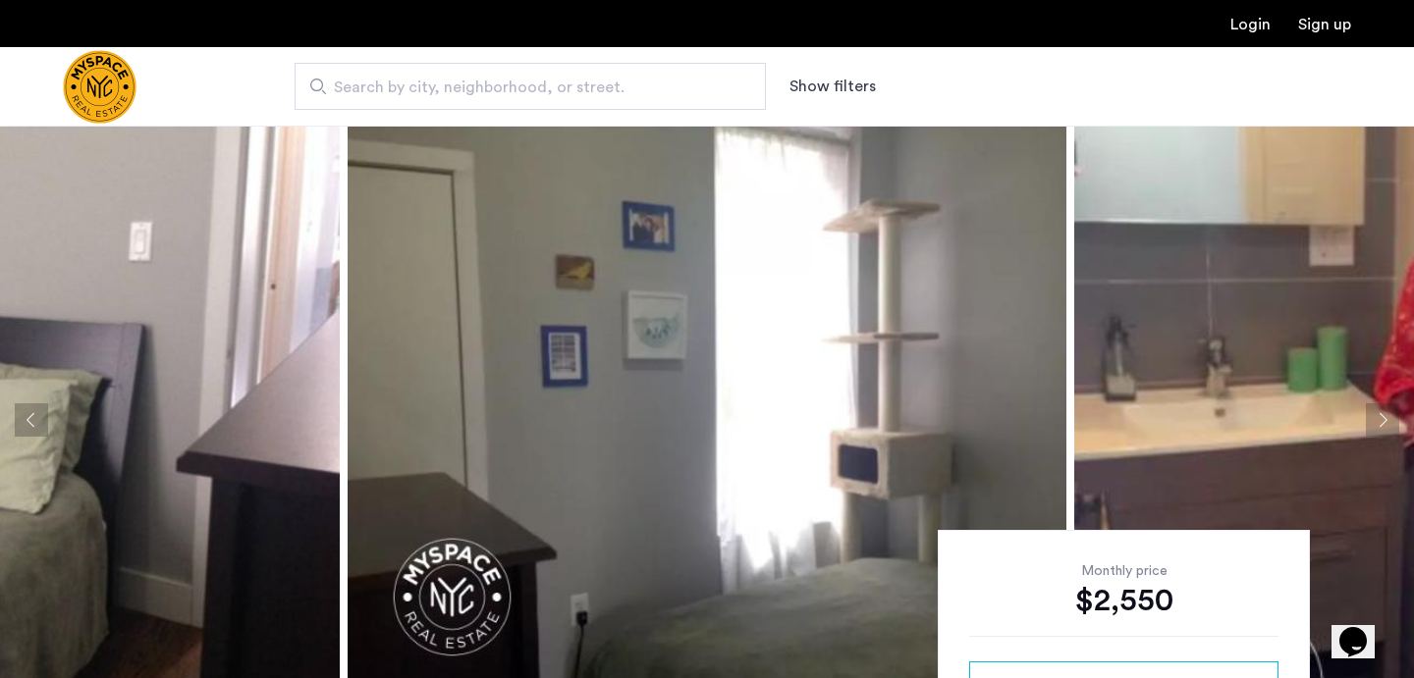
click at [1393, 424] on button "Next apartment" at bounding box center [1382, 420] width 33 height 33
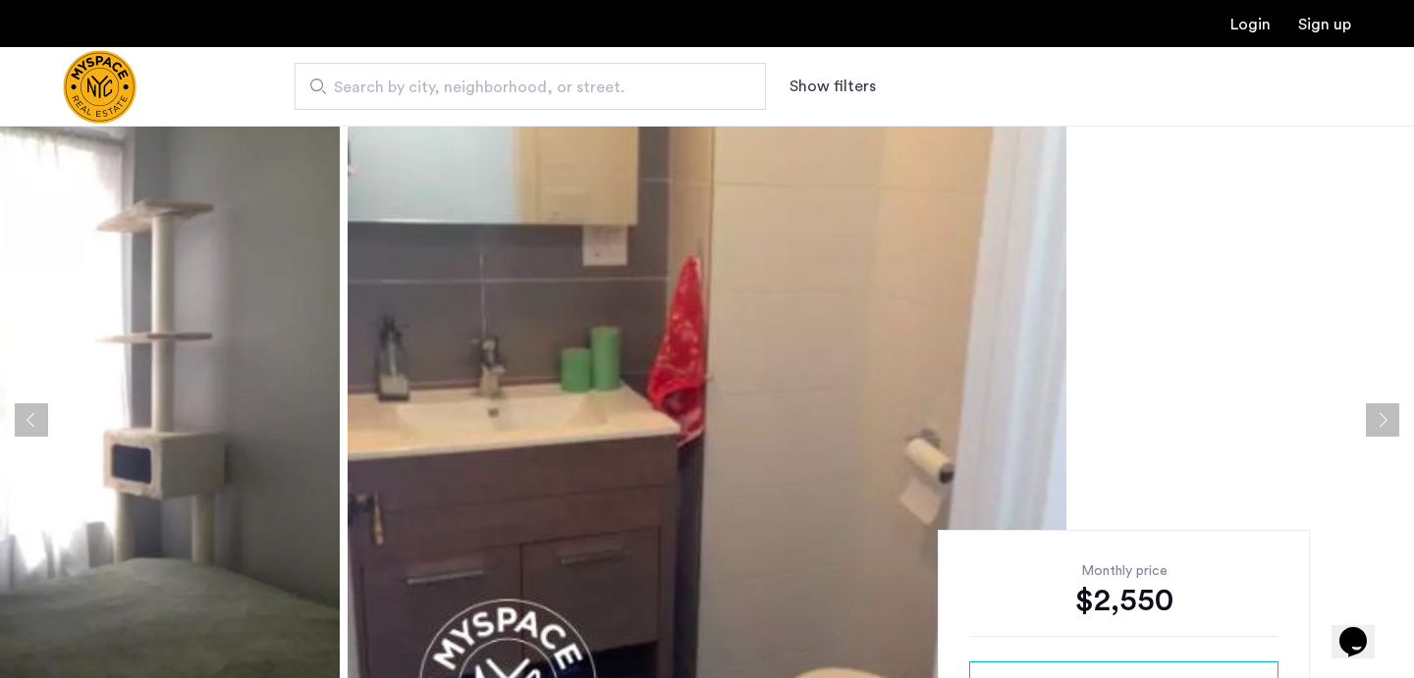
click at [1393, 424] on button "Next apartment" at bounding box center [1382, 420] width 33 height 33
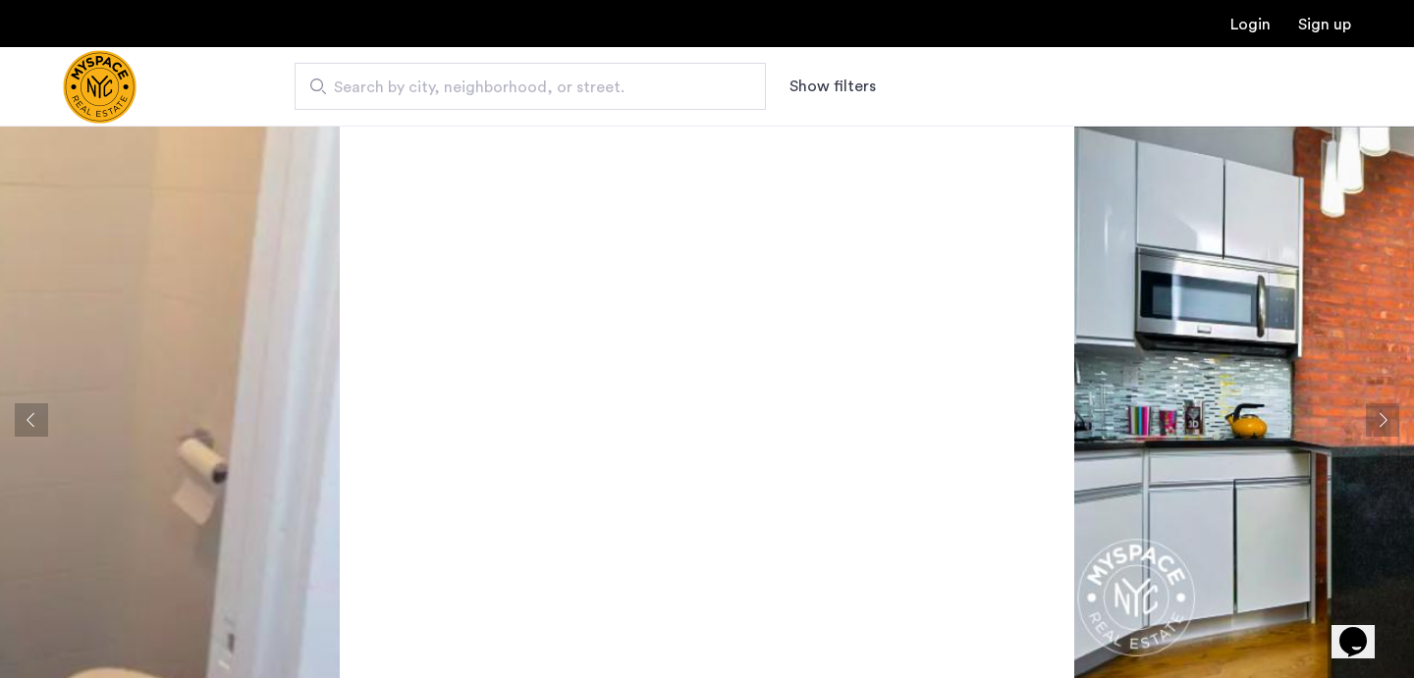
click at [1393, 424] on button "Next apartment" at bounding box center [1382, 420] width 33 height 33
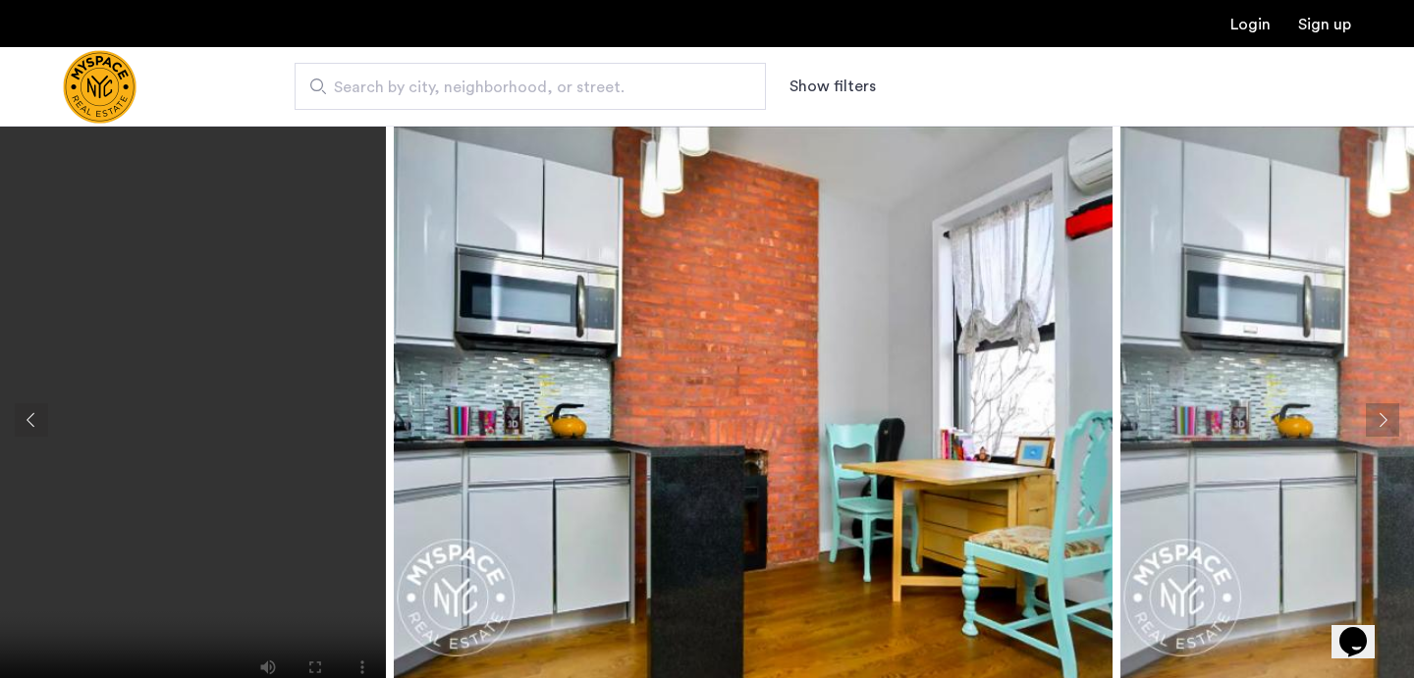
drag, startPoint x: 786, startPoint y: 521, endPoint x: 1097, endPoint y: 523, distance: 310.3
click at [1097, 523] on img at bounding box center [753, 420] width 719 height 589
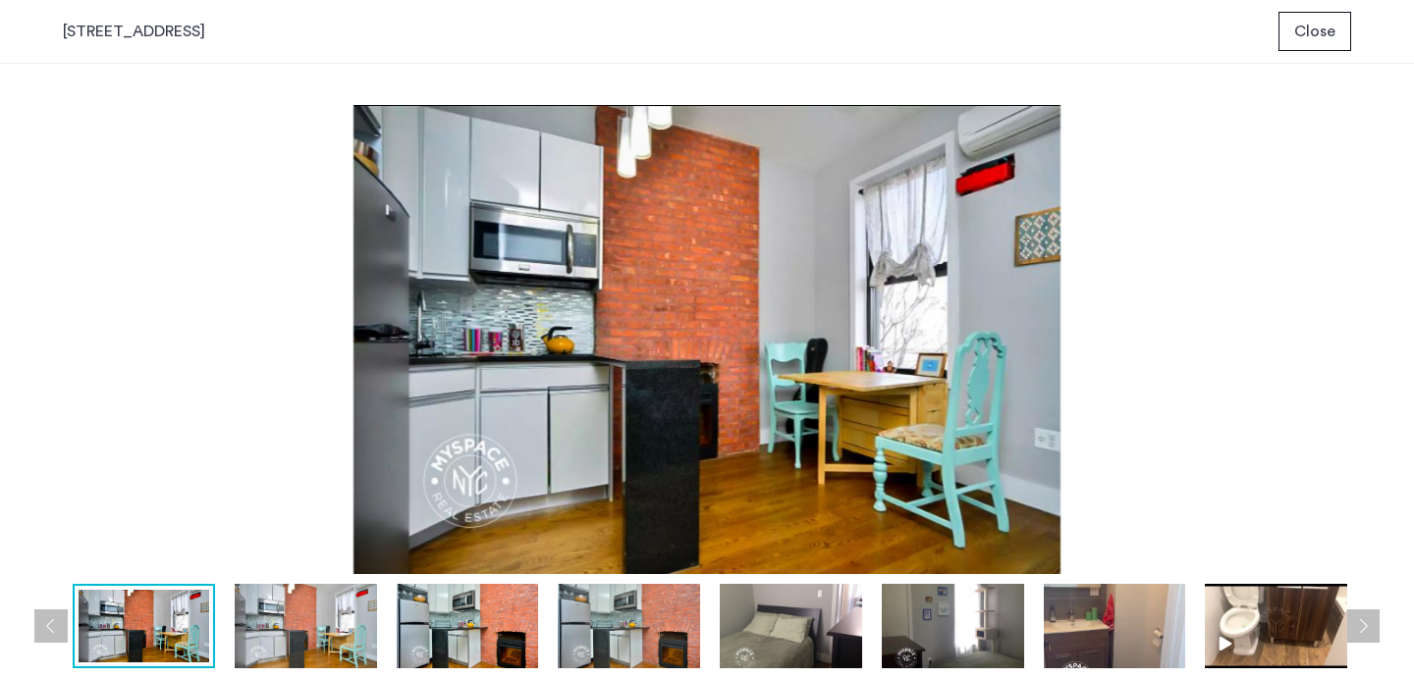
click at [1221, 650] on use at bounding box center [1225, 644] width 13 height 14
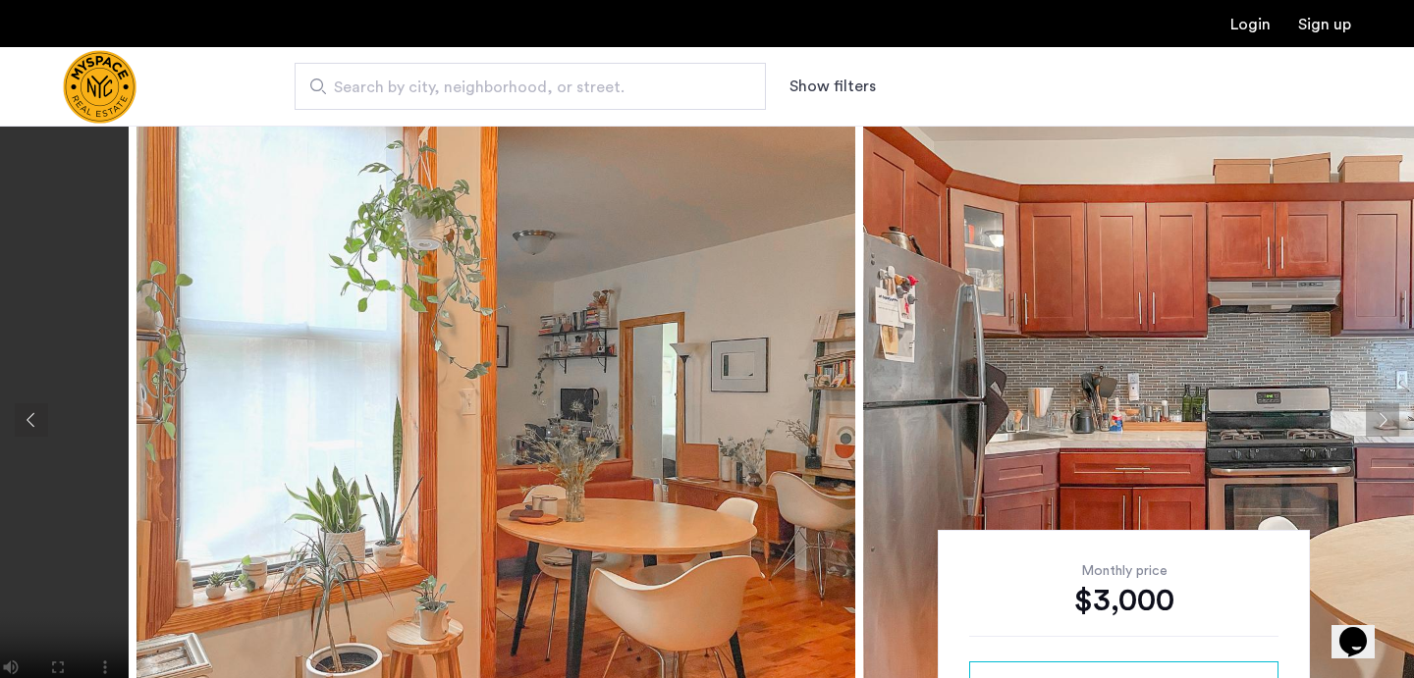
drag, startPoint x: 1117, startPoint y: 324, endPoint x: 824, endPoint y: 324, distance: 293.6
click at [863, 324] on img at bounding box center [1222, 420] width 719 height 589
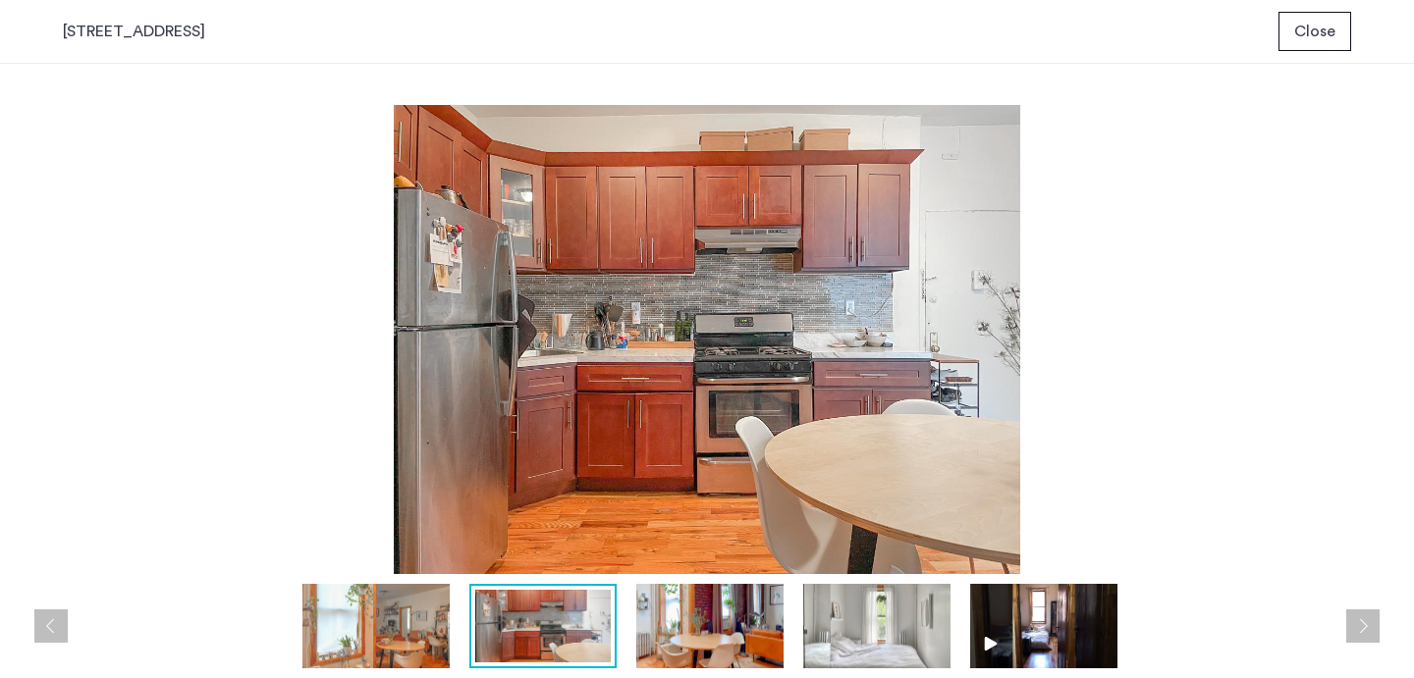
click at [1354, 626] on button "Next apartment" at bounding box center [1362, 626] width 33 height 33
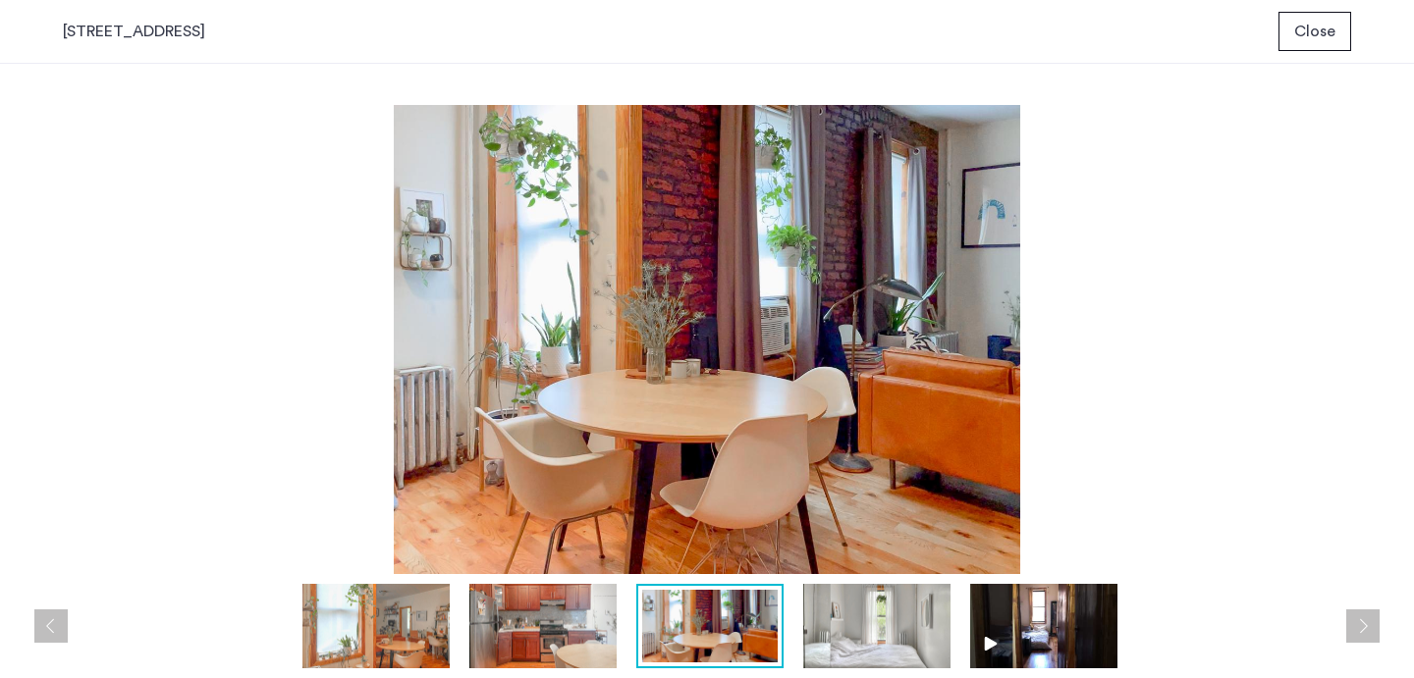
click at [1354, 626] on button "Next apartment" at bounding box center [1362, 626] width 33 height 33
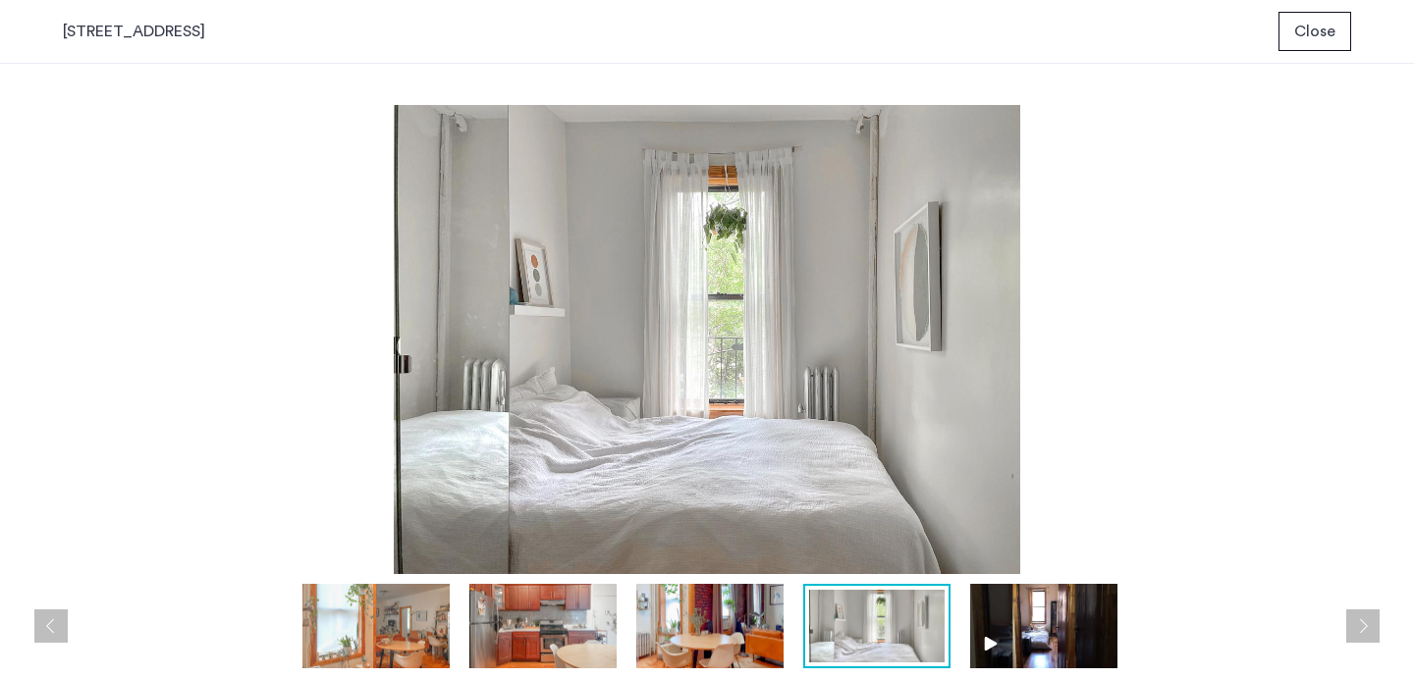
click at [1354, 626] on button "Next apartment" at bounding box center [1362, 626] width 33 height 33
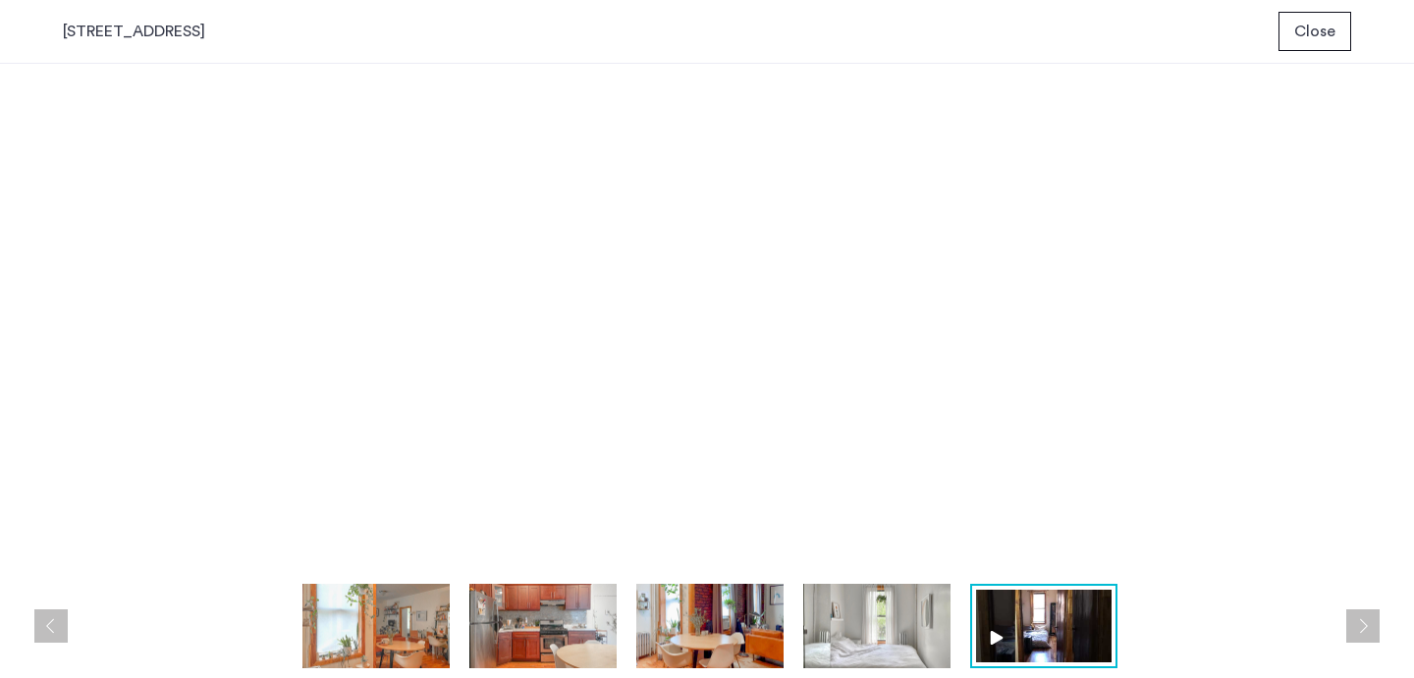
click at [1354, 626] on button "Next apartment" at bounding box center [1362, 626] width 33 height 33
